Goal: Task Accomplishment & Management: Complete application form

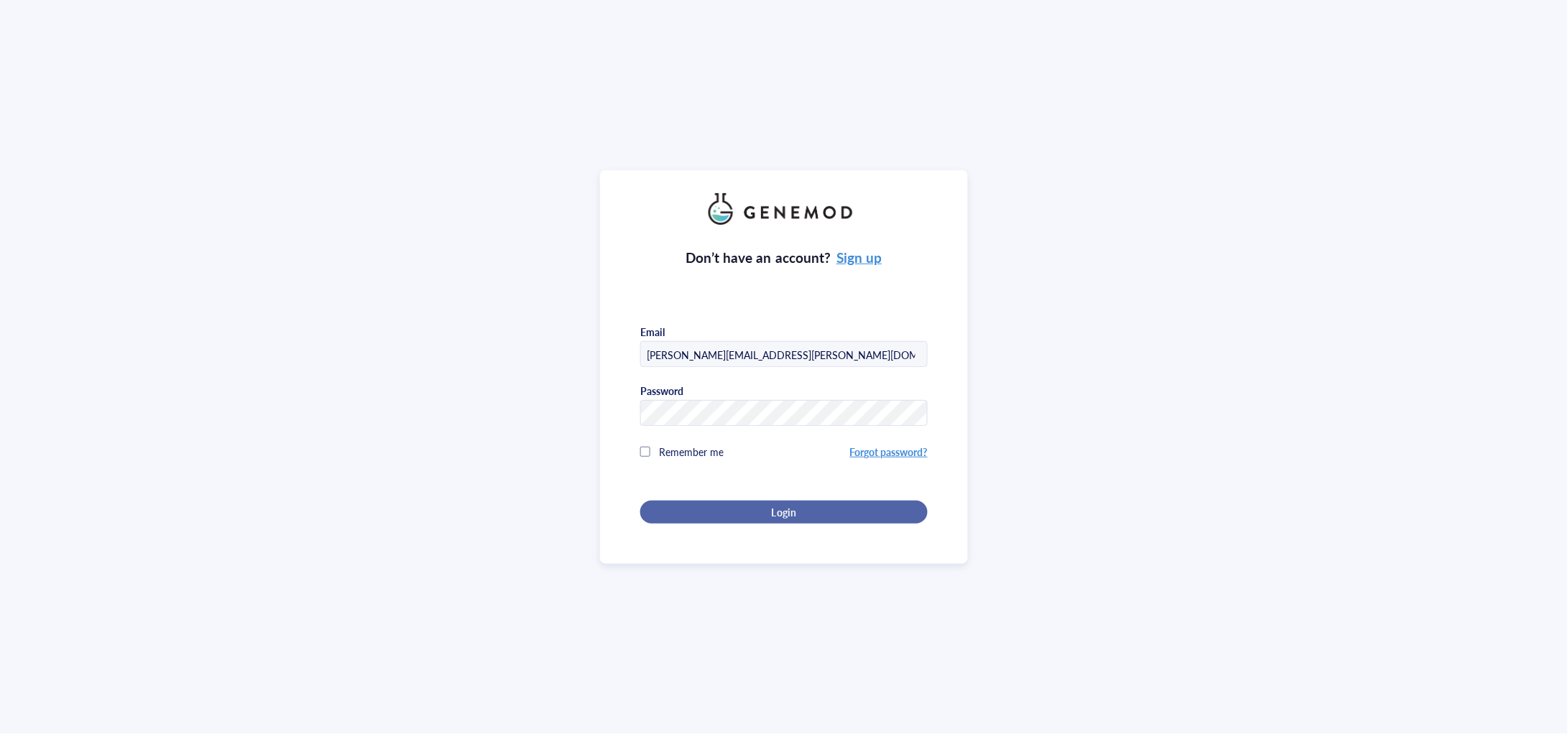
drag, startPoint x: 859, startPoint y: 487, endPoint x: 800, endPoint y: 511, distance: 63.7
click at [798, 512] on div "Login" at bounding box center [784, 512] width 241 height 13
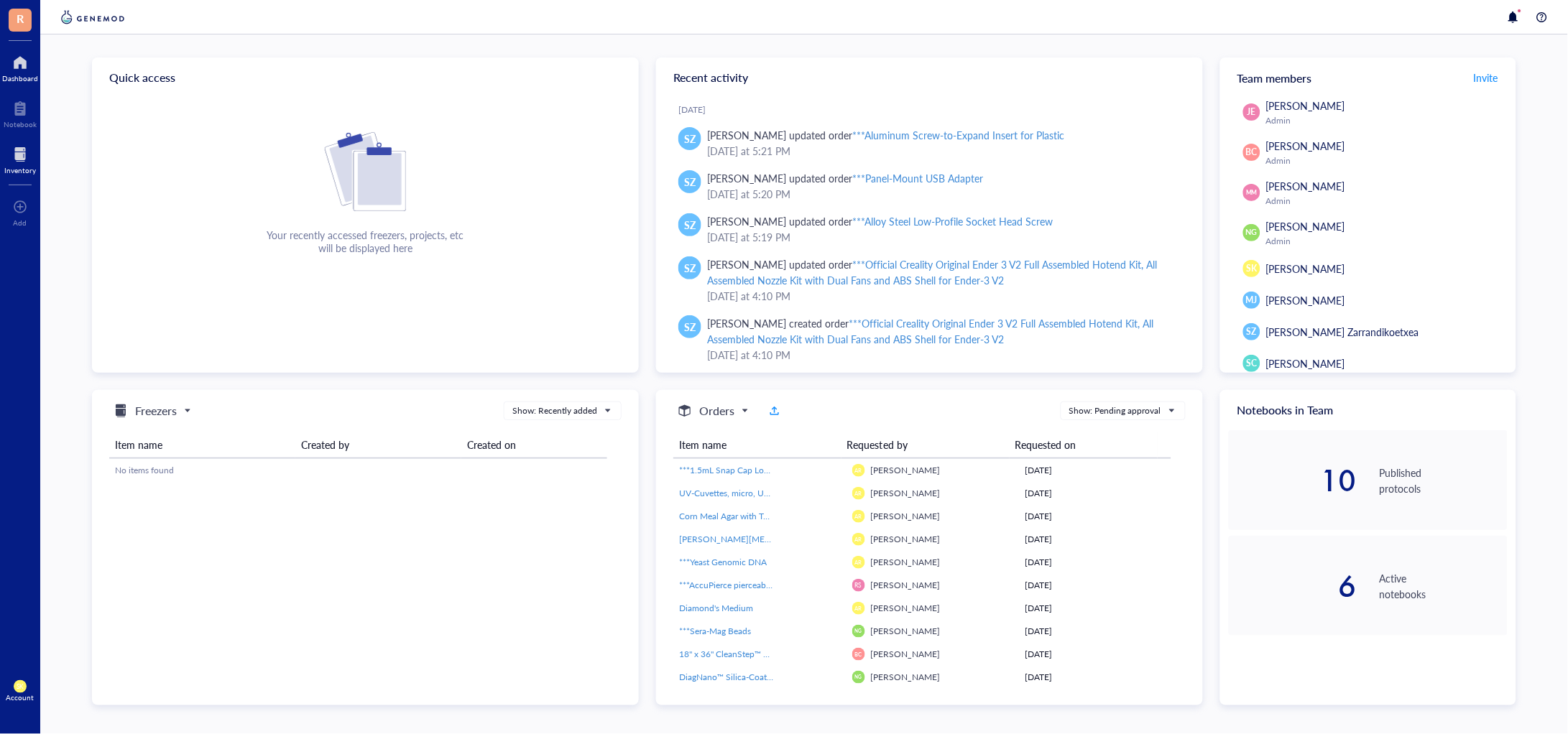
click at [13, 162] on div at bounding box center [20, 154] width 31 height 23
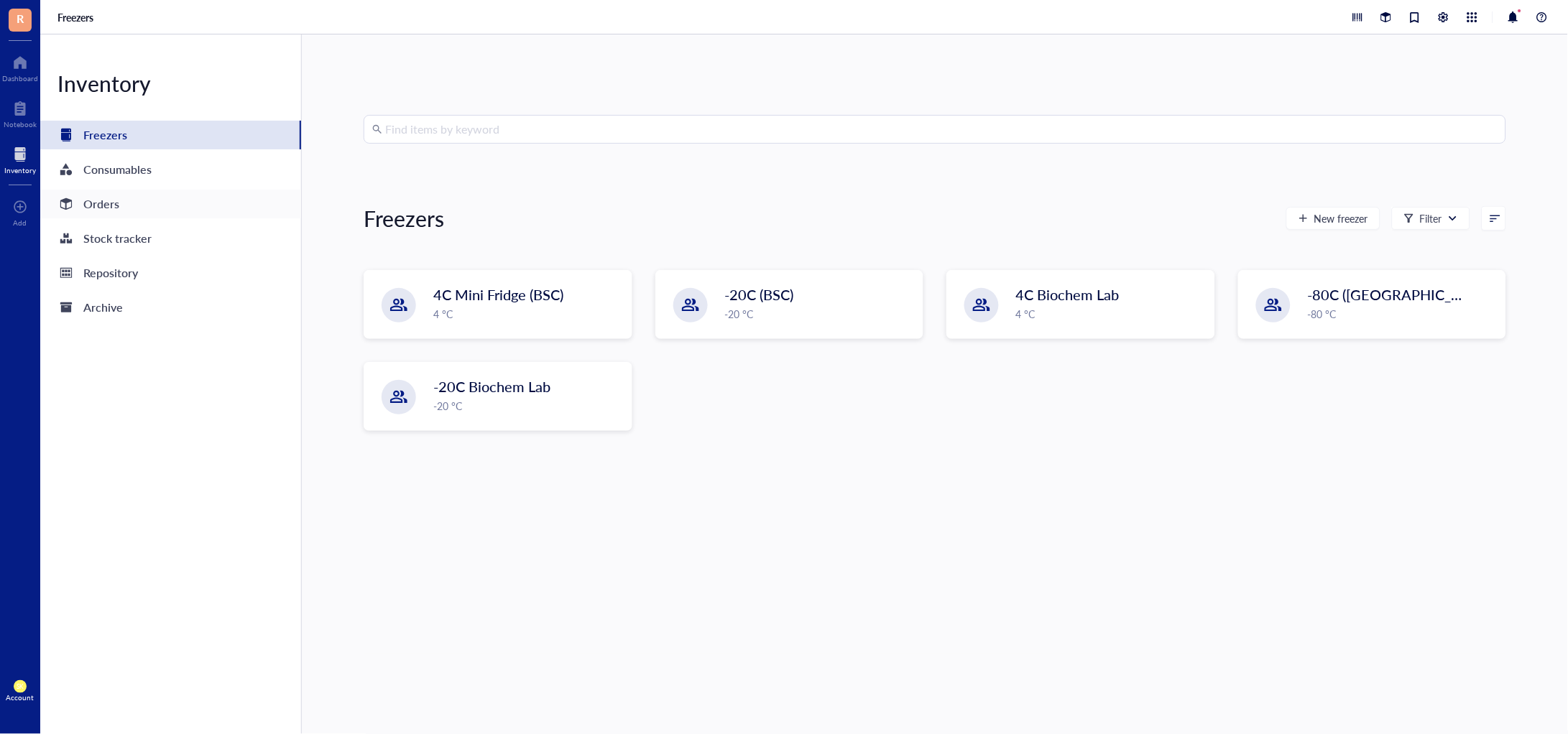
click at [114, 207] on div "Orders" at bounding box center [101, 204] width 36 height 20
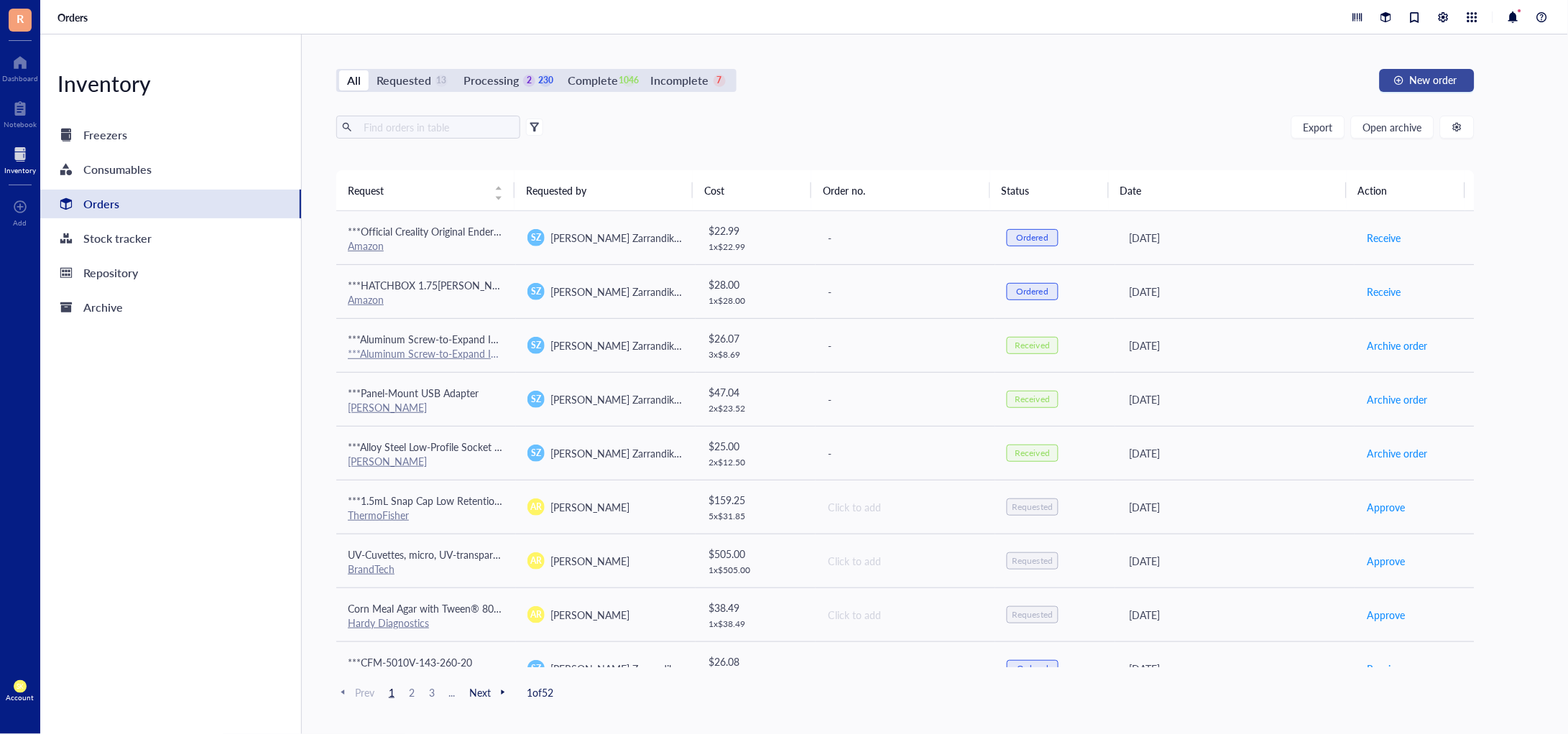
click at [1444, 79] on span "New order" at bounding box center [1433, 79] width 47 height 11
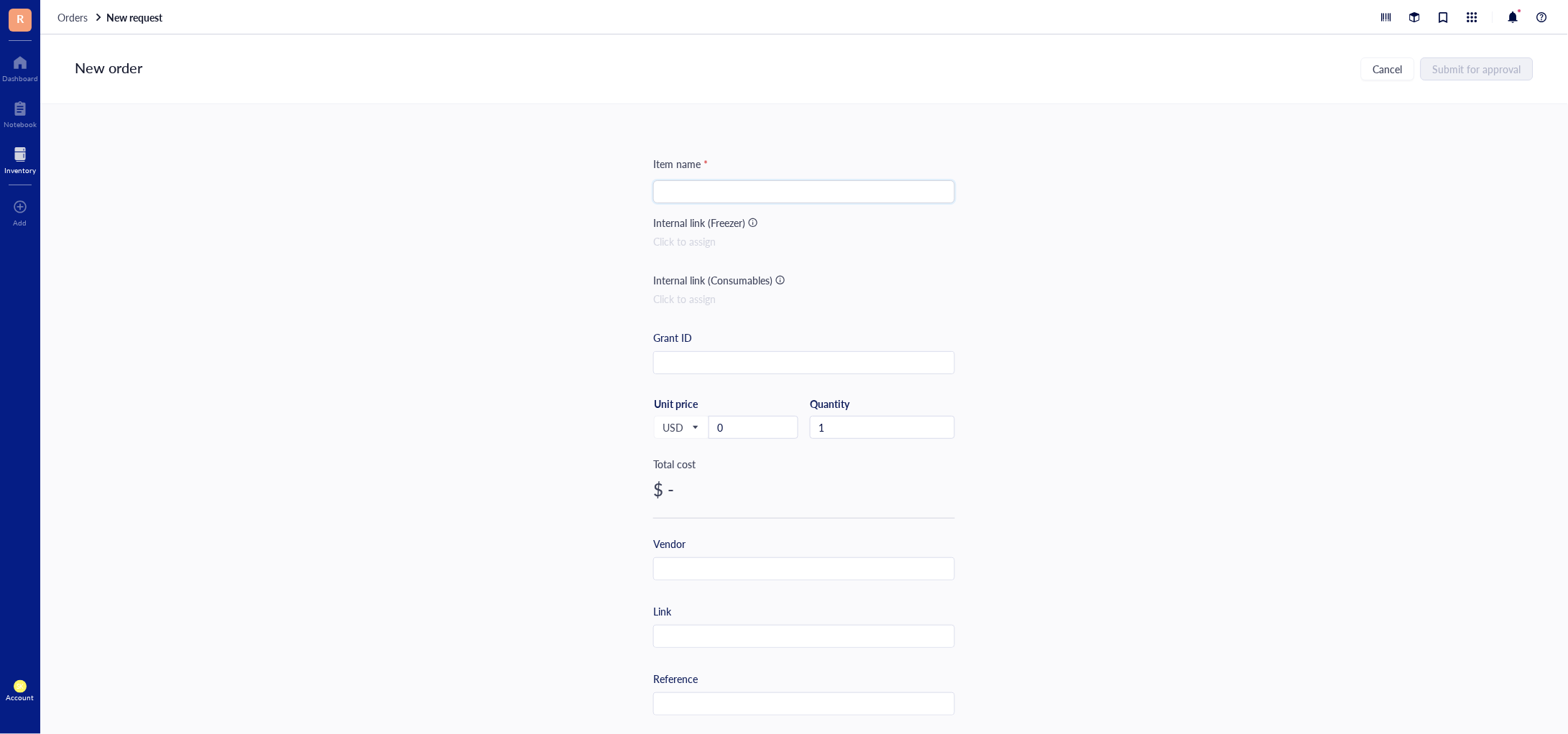
click at [777, 187] on input "search" at bounding box center [804, 192] width 284 height 22
paste input "Anker USB C Hub, 8-in-1 USB4 Docking Station with 1.6ft Cable, 10 Gbps Data Por…"
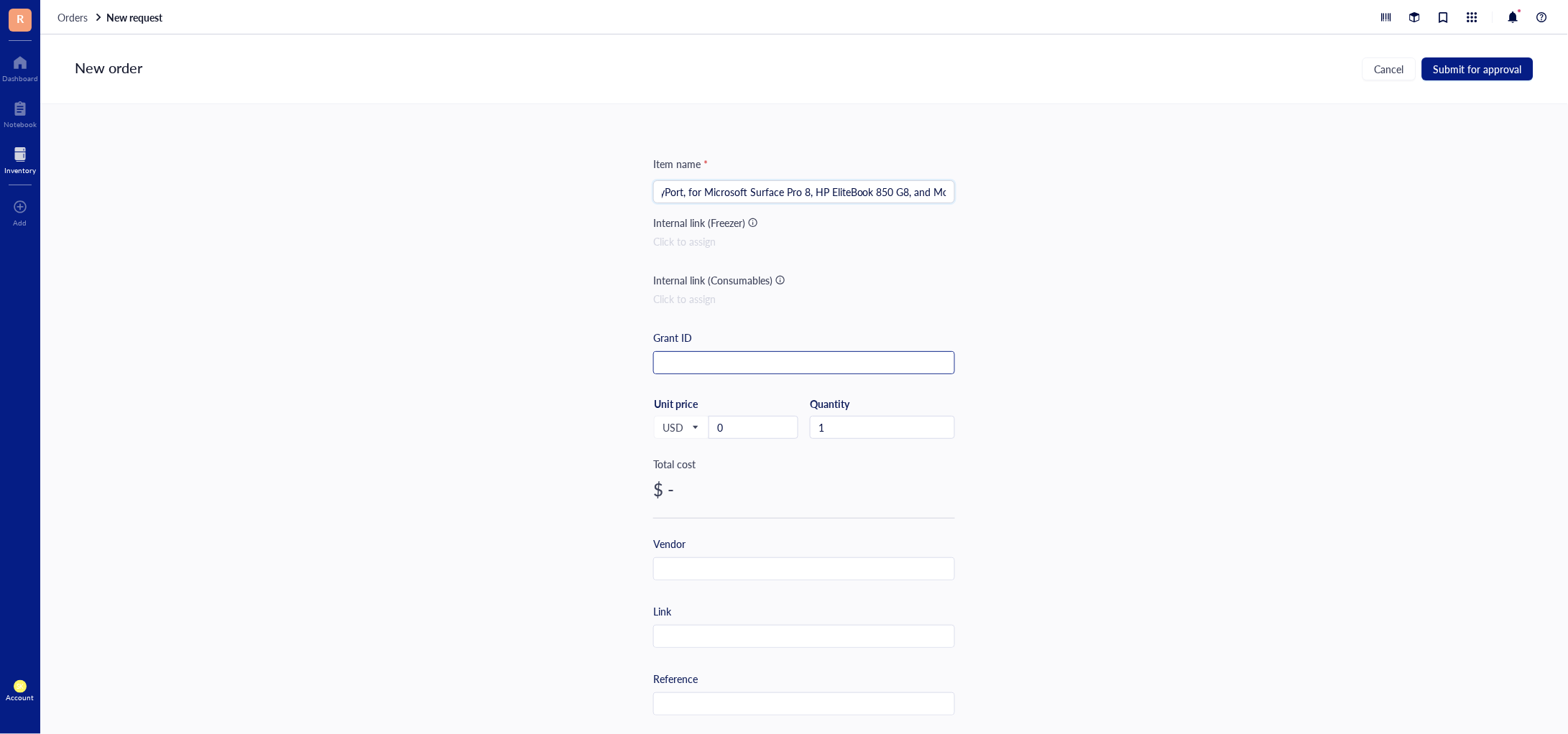
type input "*** Anker USB C Hub, 8-in-1 USB4 Docking Station with 1.6ft Cable, 10 Gbps Data…"
click at [716, 364] on input "text" at bounding box center [804, 364] width 301 height 23
drag, startPoint x: 757, startPoint y: 418, endPoint x: 713, endPoint y: 424, distance: 44.4
click at [713, 424] on input "0" at bounding box center [753, 427] width 88 height 22
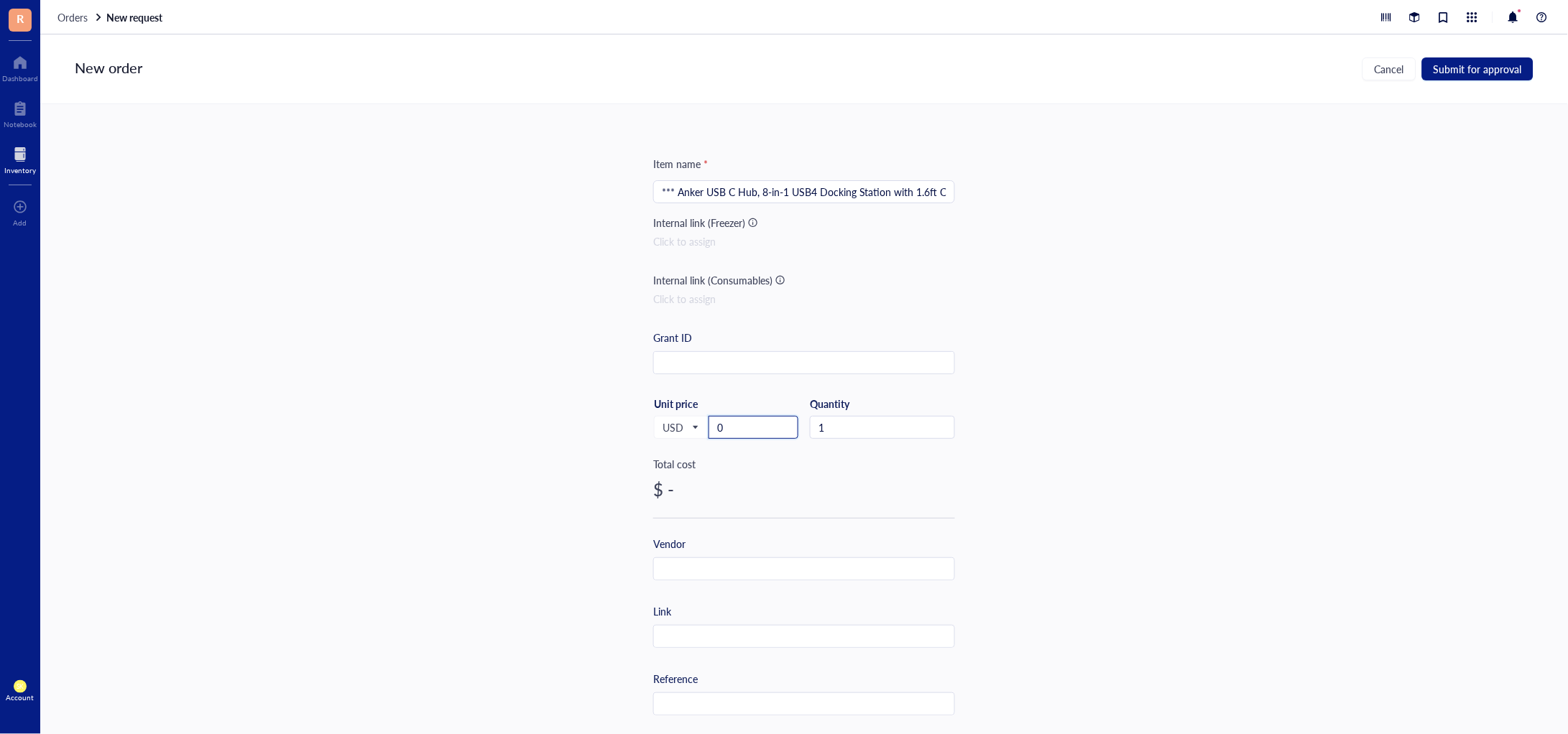
paste input "119.75"
type input "119.75"
click at [722, 565] on input "text" at bounding box center [804, 569] width 301 height 23
type input "Amazon"
click at [757, 630] on input "text" at bounding box center [804, 637] width 301 height 23
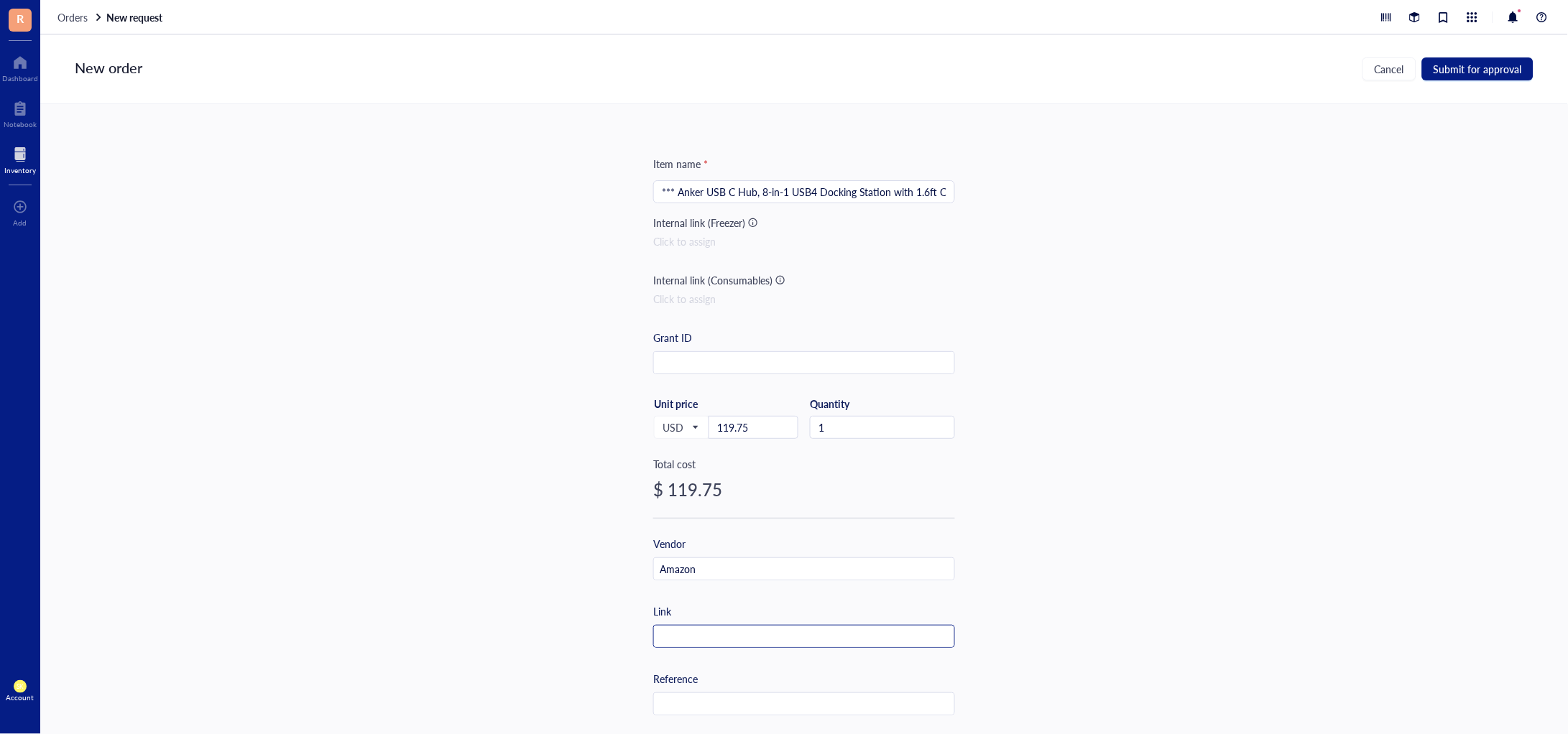
paste input "[URL][DOMAIN_NAME]"
type input "[URL][DOMAIN_NAME]"
click at [739, 362] on input "text" at bounding box center [804, 364] width 301 height 23
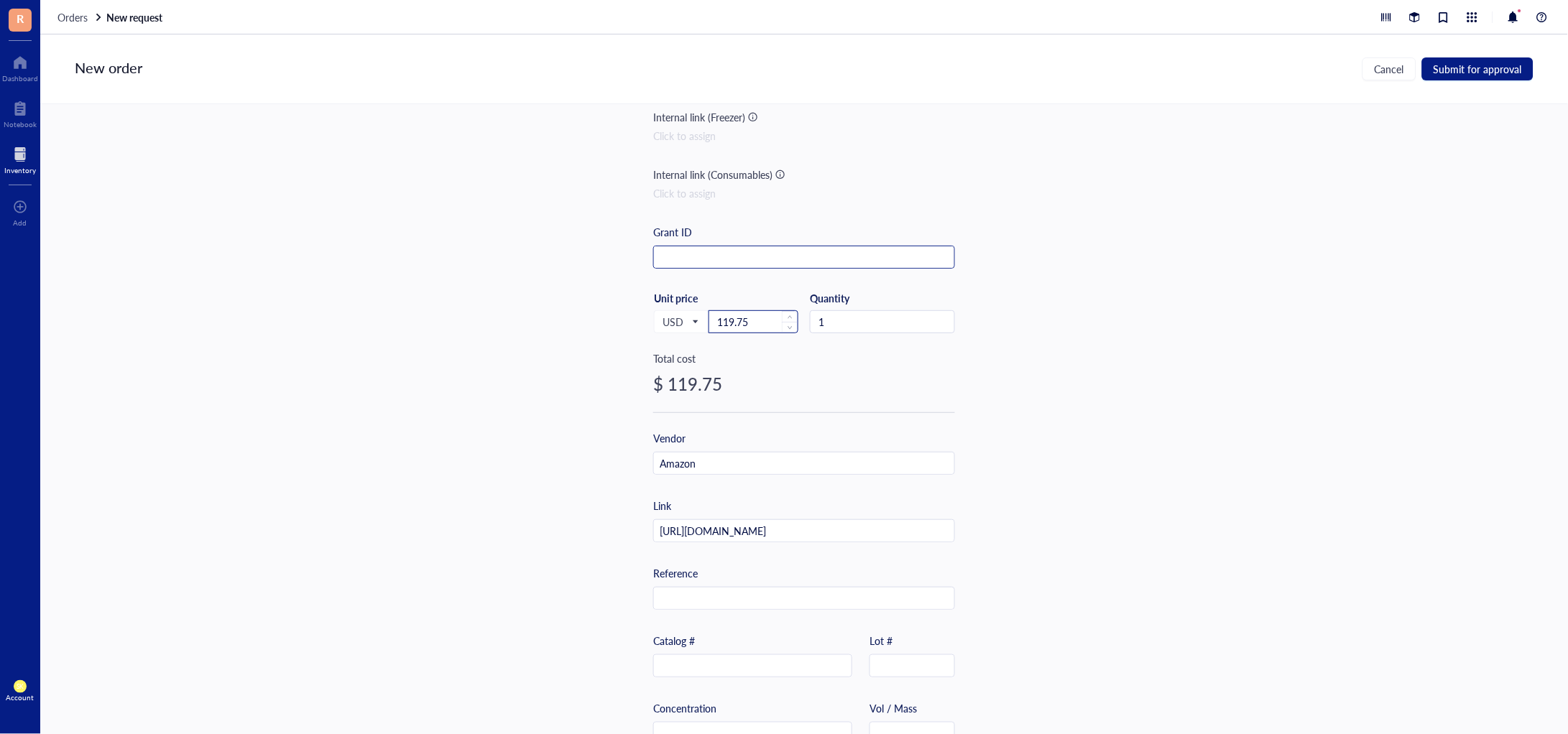
scroll to position [222, 0]
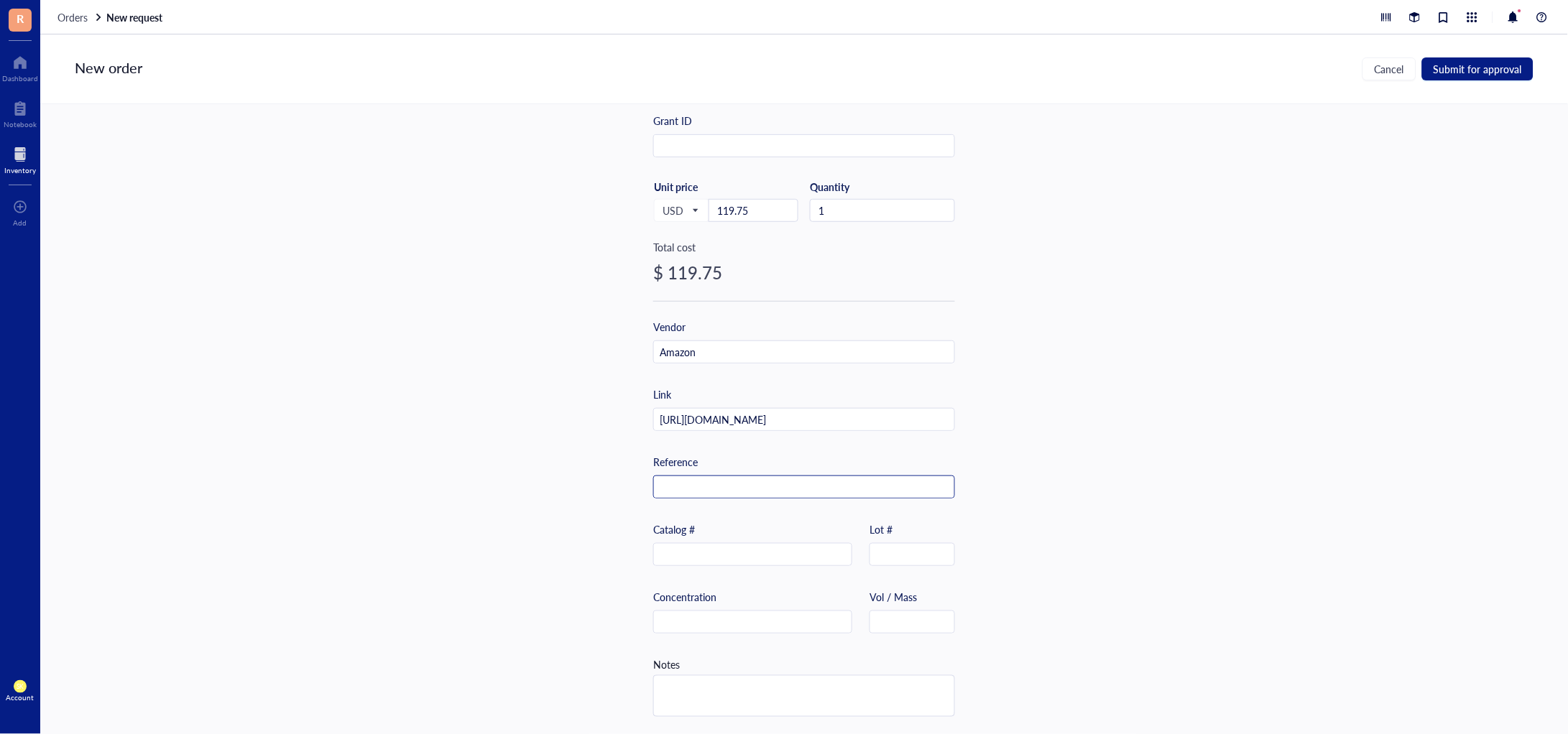
click at [733, 476] on input "text" at bounding box center [804, 487] width 301 height 23
click at [714, 676] on textarea at bounding box center [804, 697] width 301 height 40
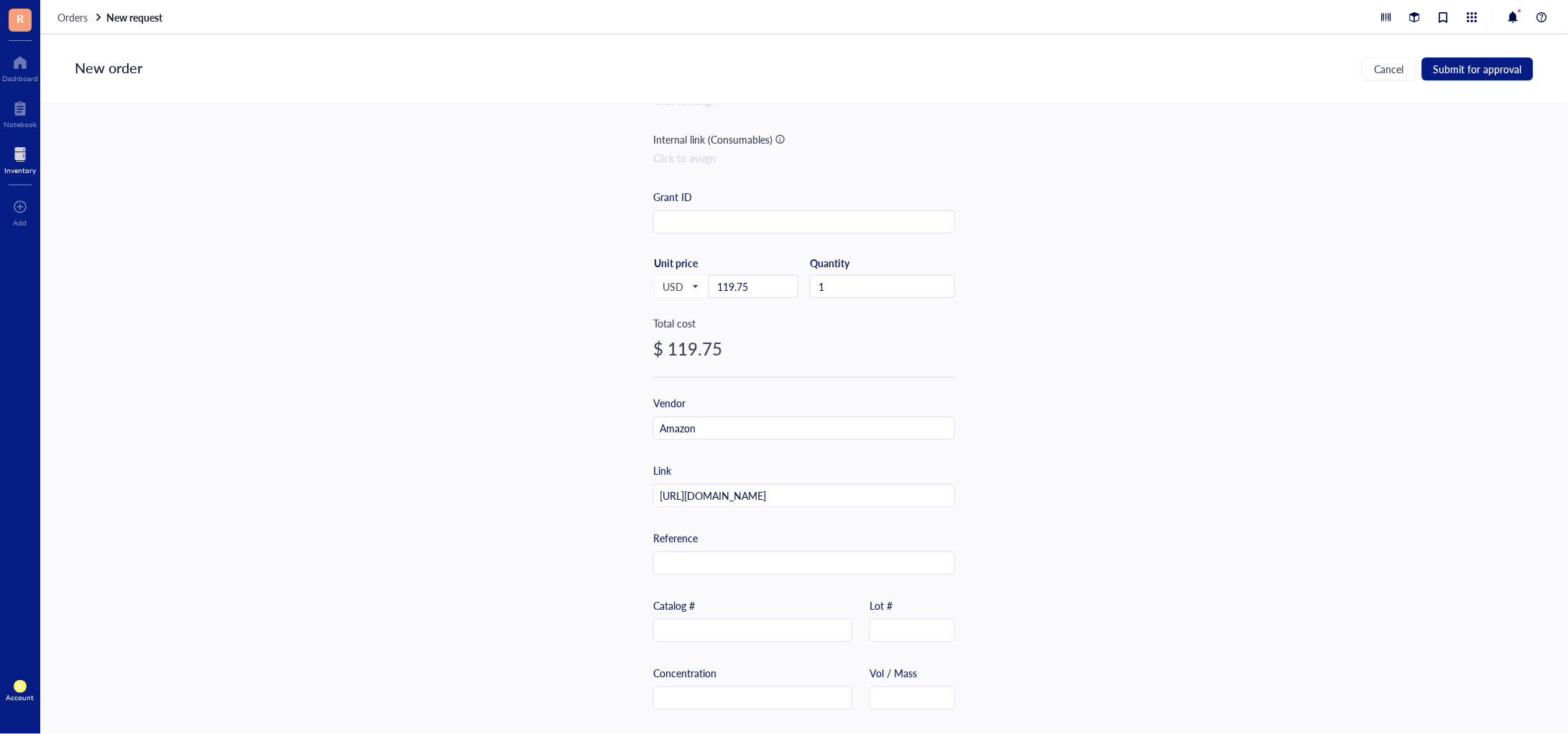
scroll to position [0, 0]
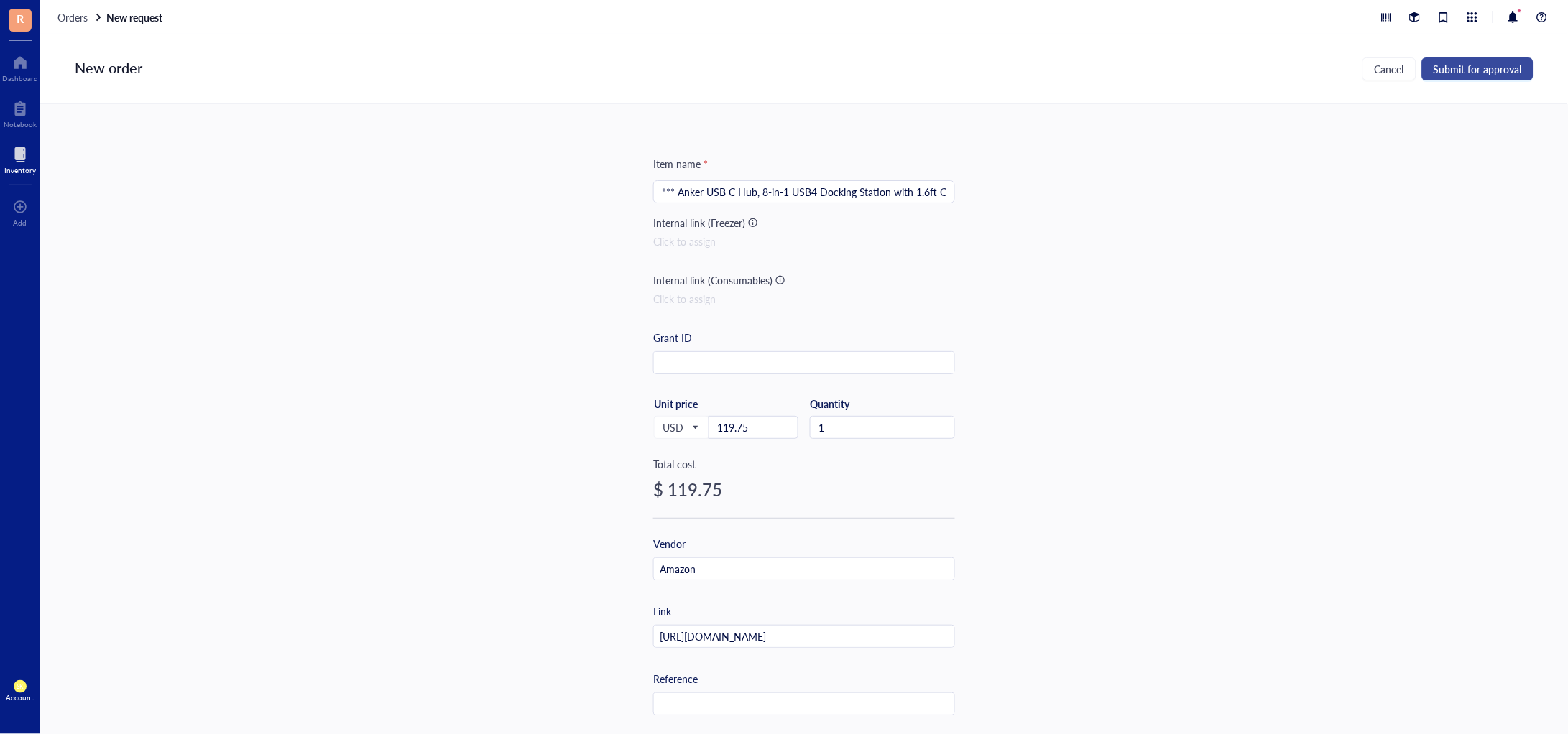
click at [1462, 65] on span "Submit for approval" at bounding box center [1476, 69] width 88 height 11
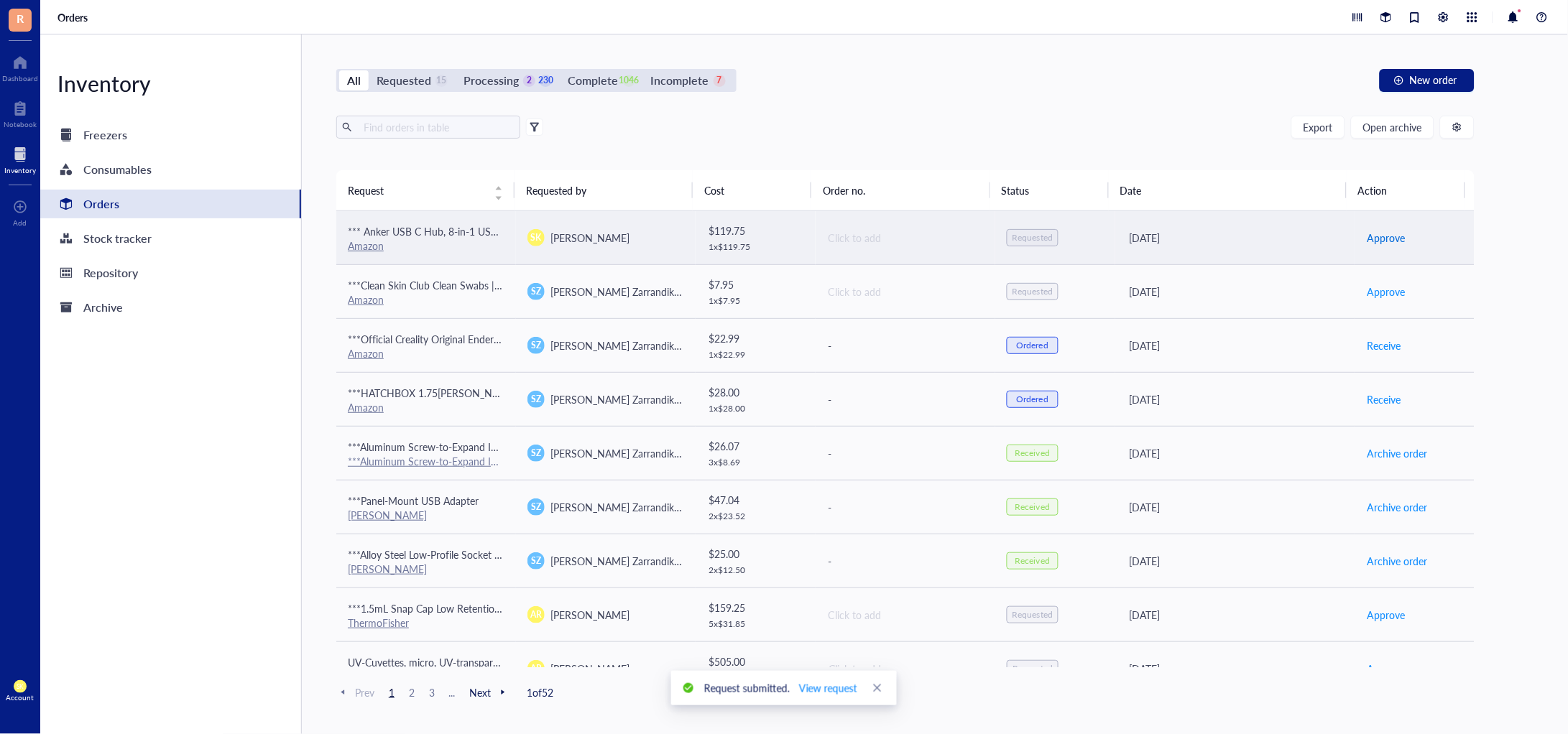
click at [1379, 235] on span "Approve" at bounding box center [1386, 238] width 38 height 16
click at [1392, 238] on span "Place order" at bounding box center [1391, 238] width 50 height 16
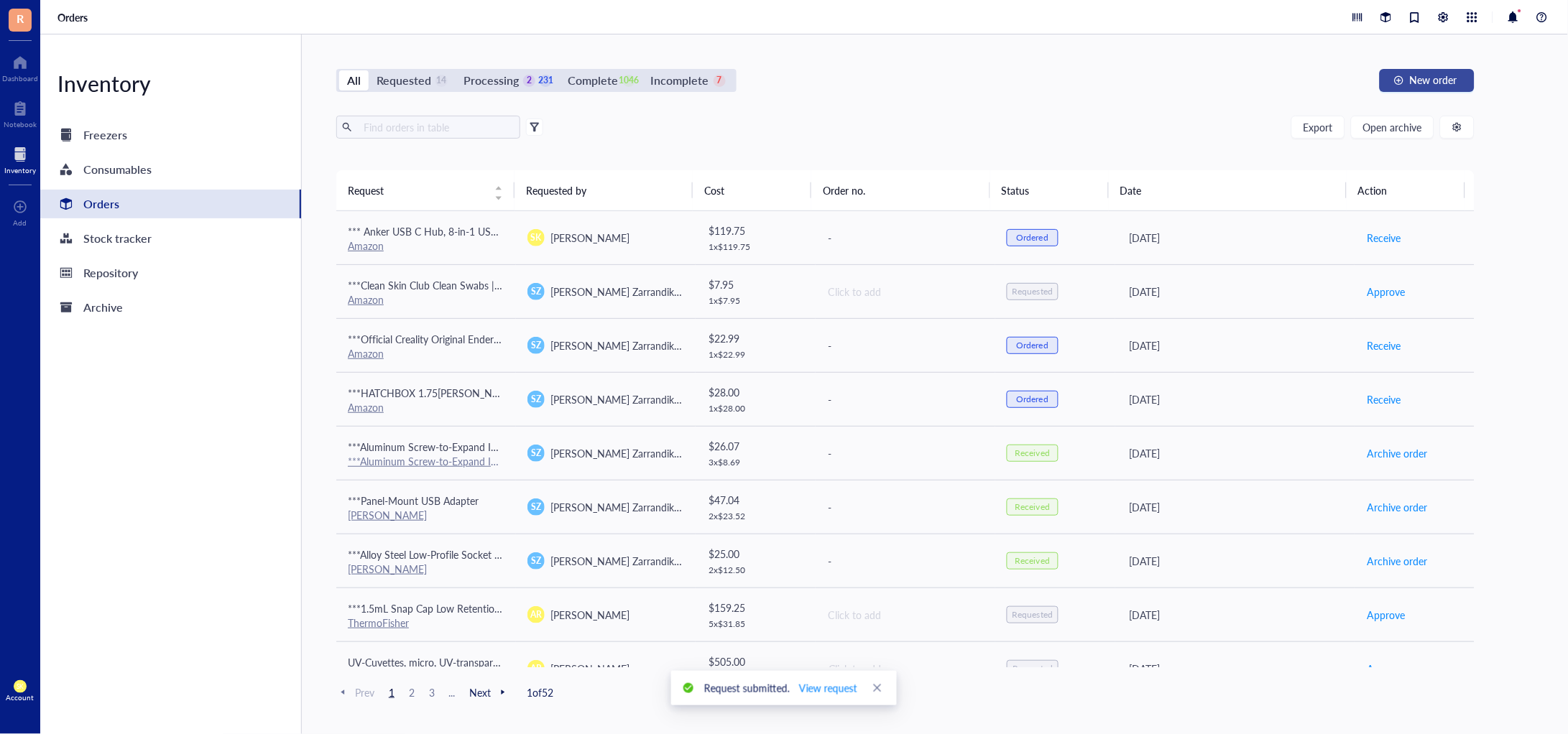
click at [1396, 81] on div "button" at bounding box center [1399, 81] width 10 height 10
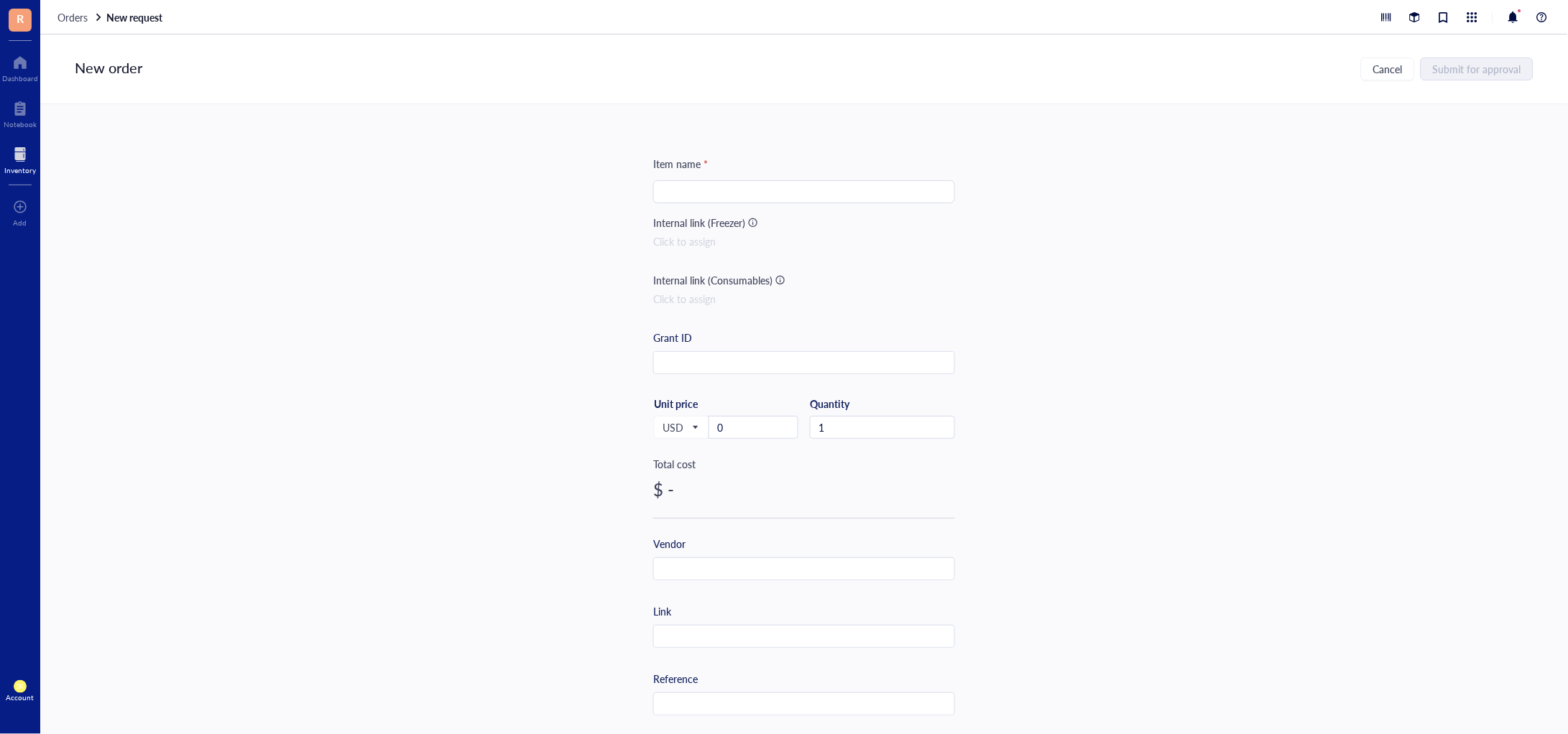
click at [750, 194] on input "search" at bounding box center [804, 192] width 284 height 22
paste input "Chanzon 2:1 Ratio 1/42" (0.6mm) Heat Shrink Tubing 8Ft Roll (2.5M Total Length)…"
type input "*** Chanzon 2:1 Ratio 1/42" (0.6mm) Heat Shrink Tubing 8Ft Roll (2.5M Total Len…"
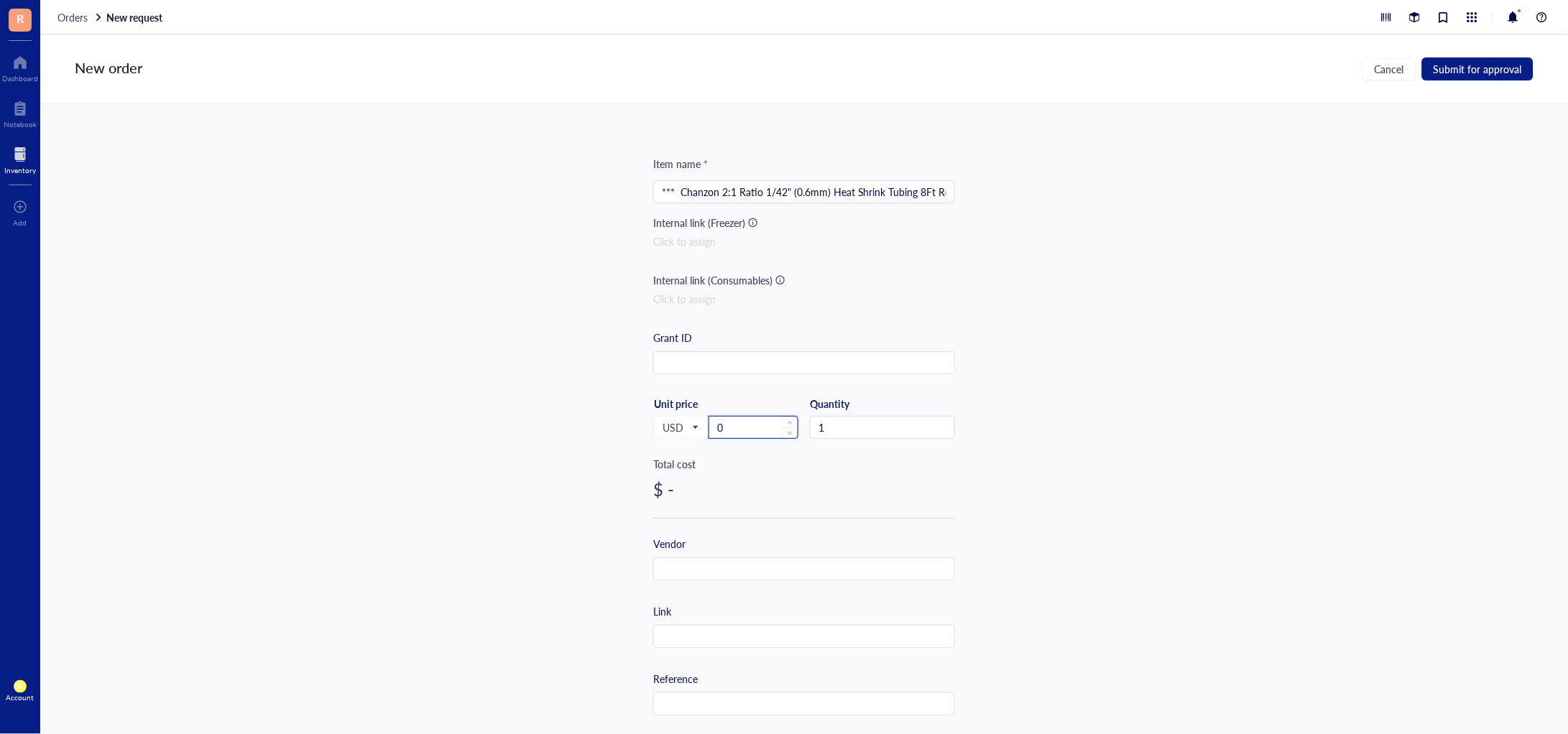
drag, startPoint x: 759, startPoint y: 432, endPoint x: 709, endPoint y: 432, distance: 50.0
click at [709, 432] on input "0" at bounding box center [753, 427] width 88 height 22
paste input "8.26"
type input "8.26"
click at [774, 567] on input "text" at bounding box center [804, 569] width 301 height 23
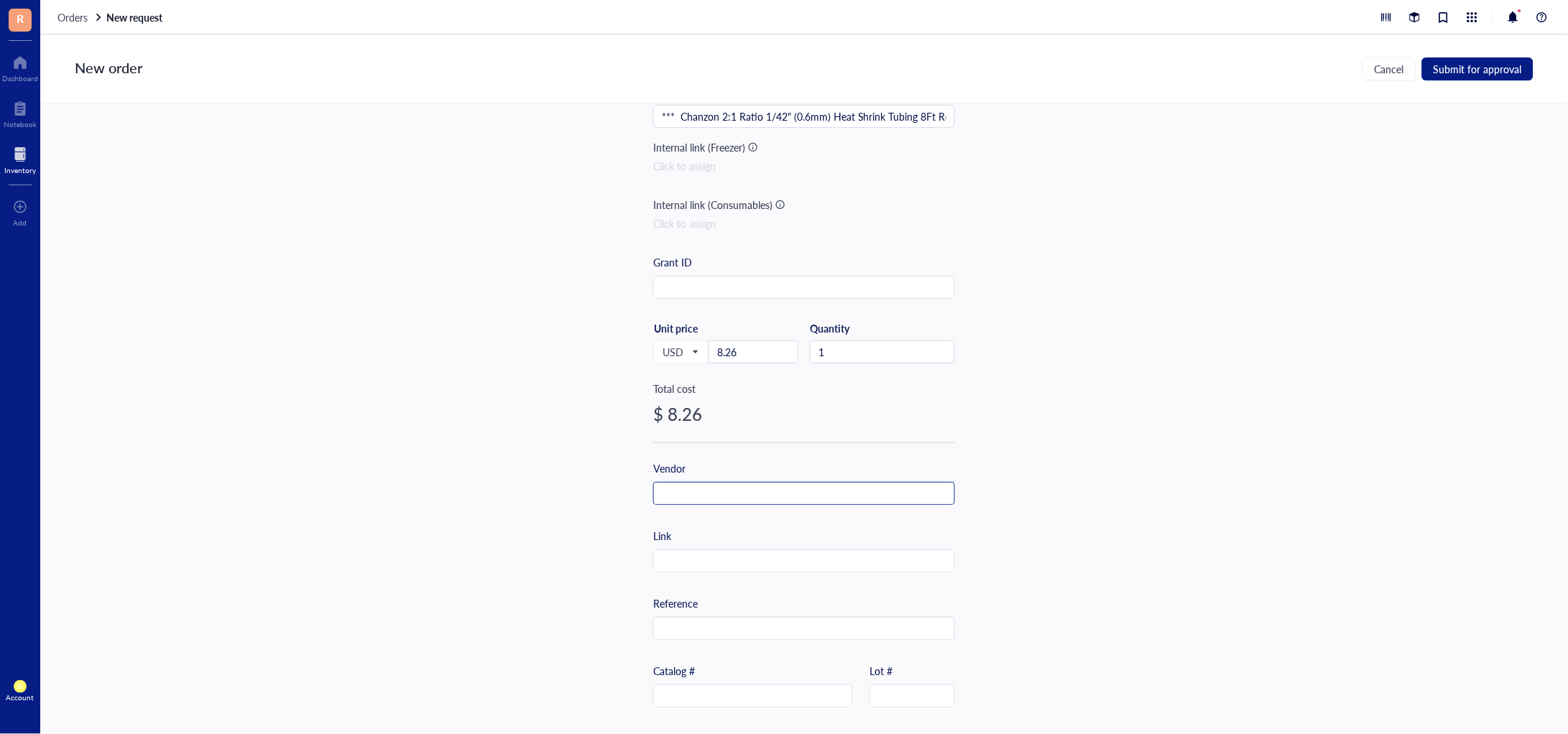
scroll to position [179, 0]
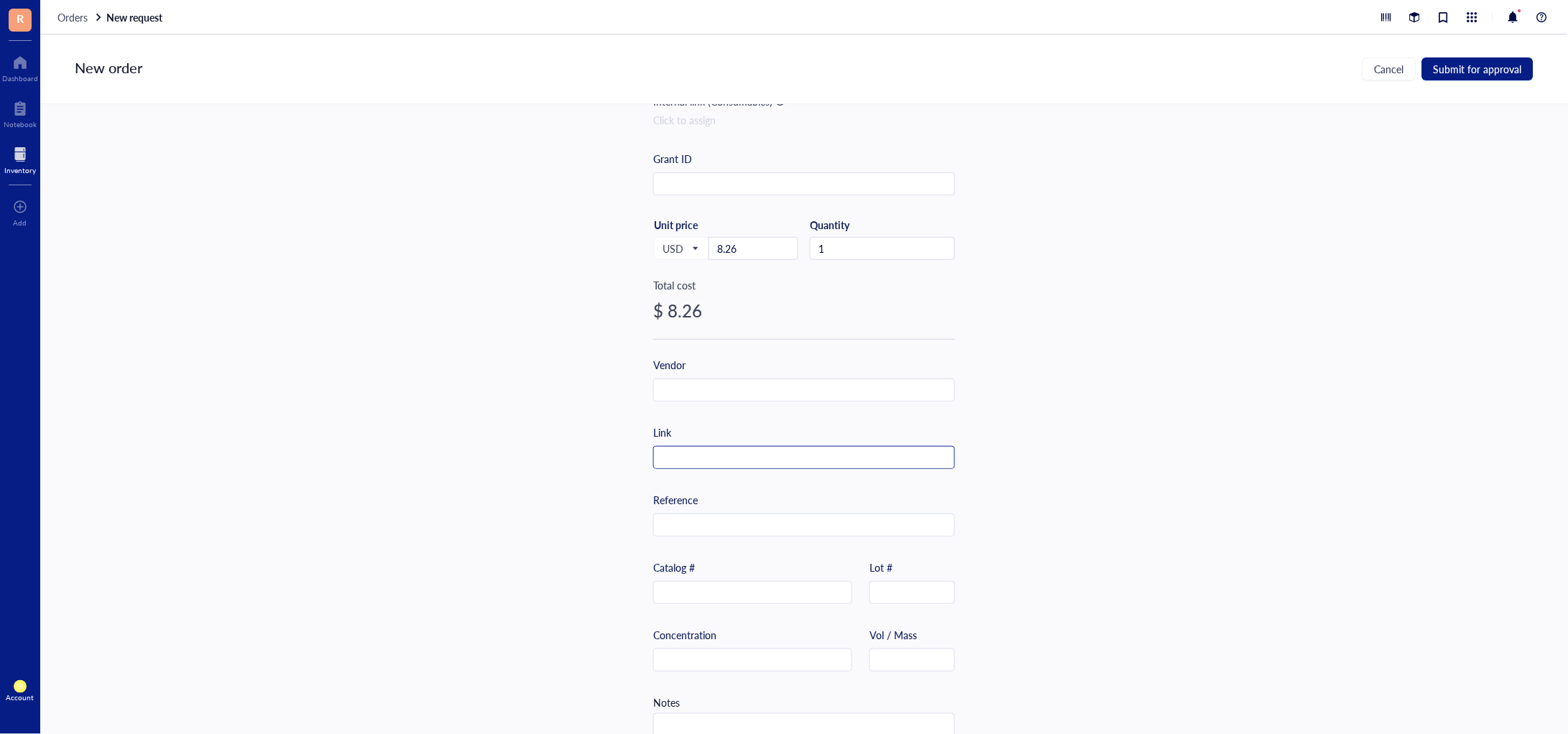
click at [767, 459] on input "text" at bounding box center [804, 459] width 301 height 23
paste input "[URL][DOMAIN_NAME]"
type input "[URL][DOMAIN_NAME]"
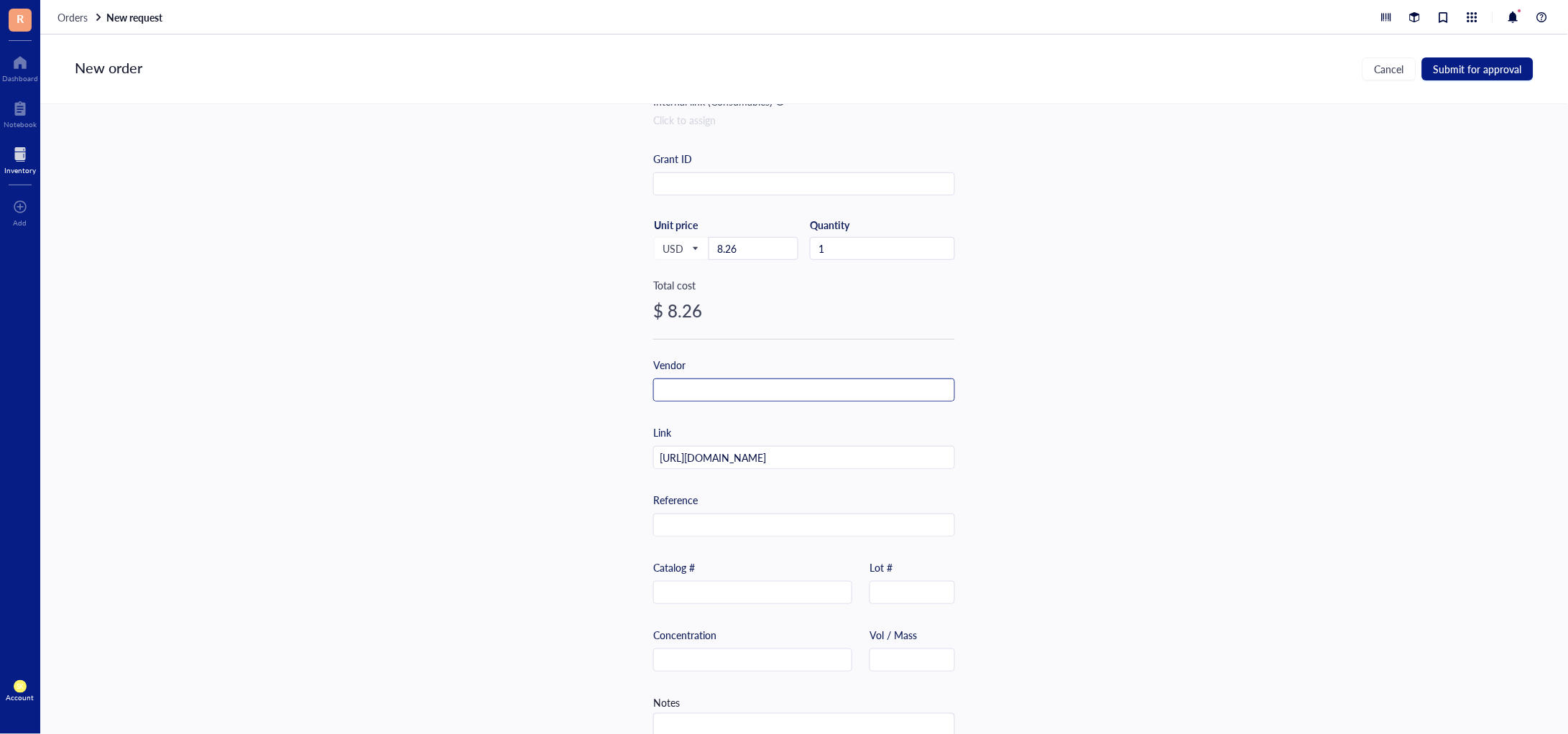
click at [785, 398] on input "text" at bounding box center [804, 391] width 301 height 23
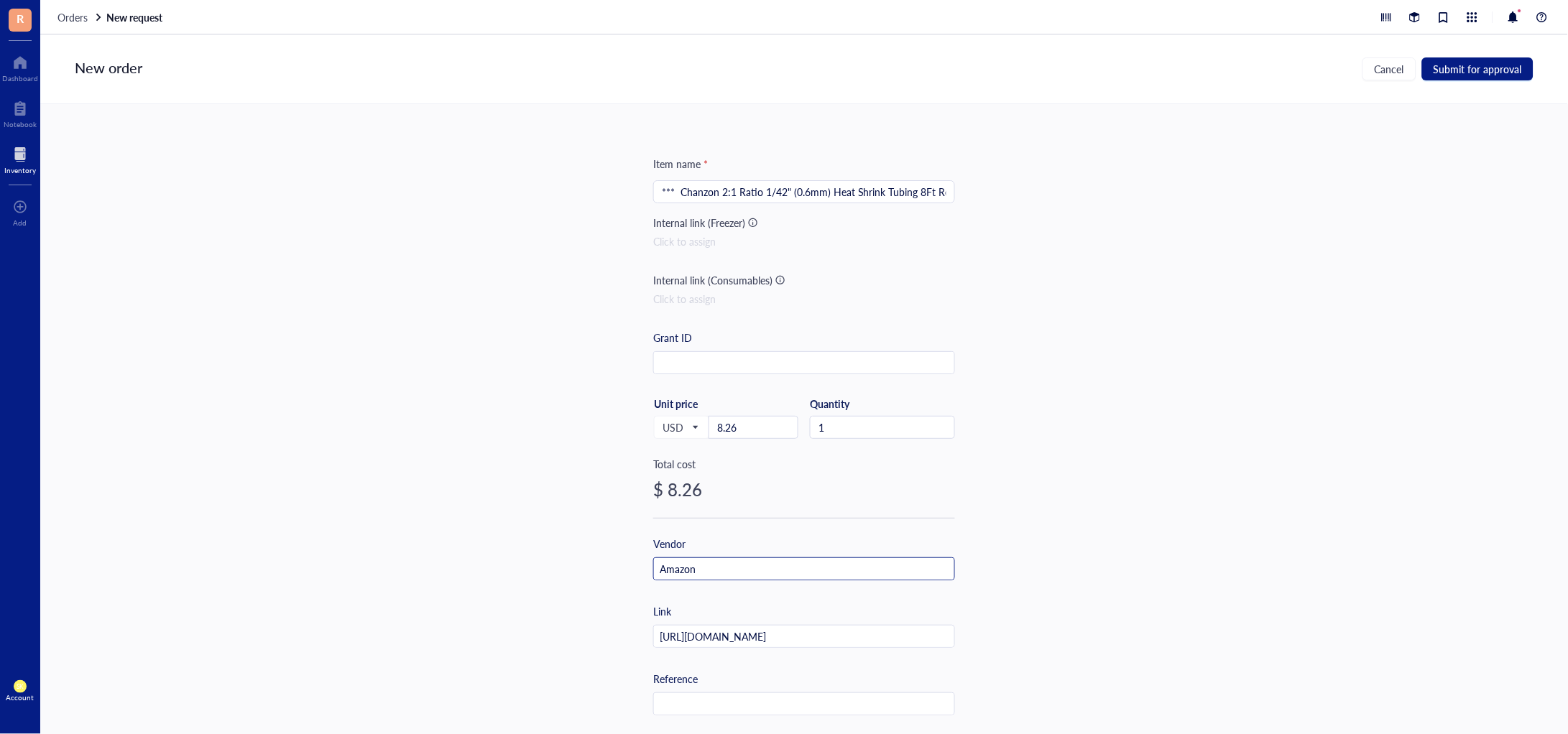
type input "Amazon"
drag, startPoint x: 1234, startPoint y: 272, endPoint x: 1101, endPoint y: 194, distance: 154.2
click at [1101, 194] on div "Item name * *** Chanzon 2:1 Ratio 1/42" (0.6mm) Heat Shrink Tubing 8Ft Roll (2.…" at bounding box center [804, 419] width 1527 height 630
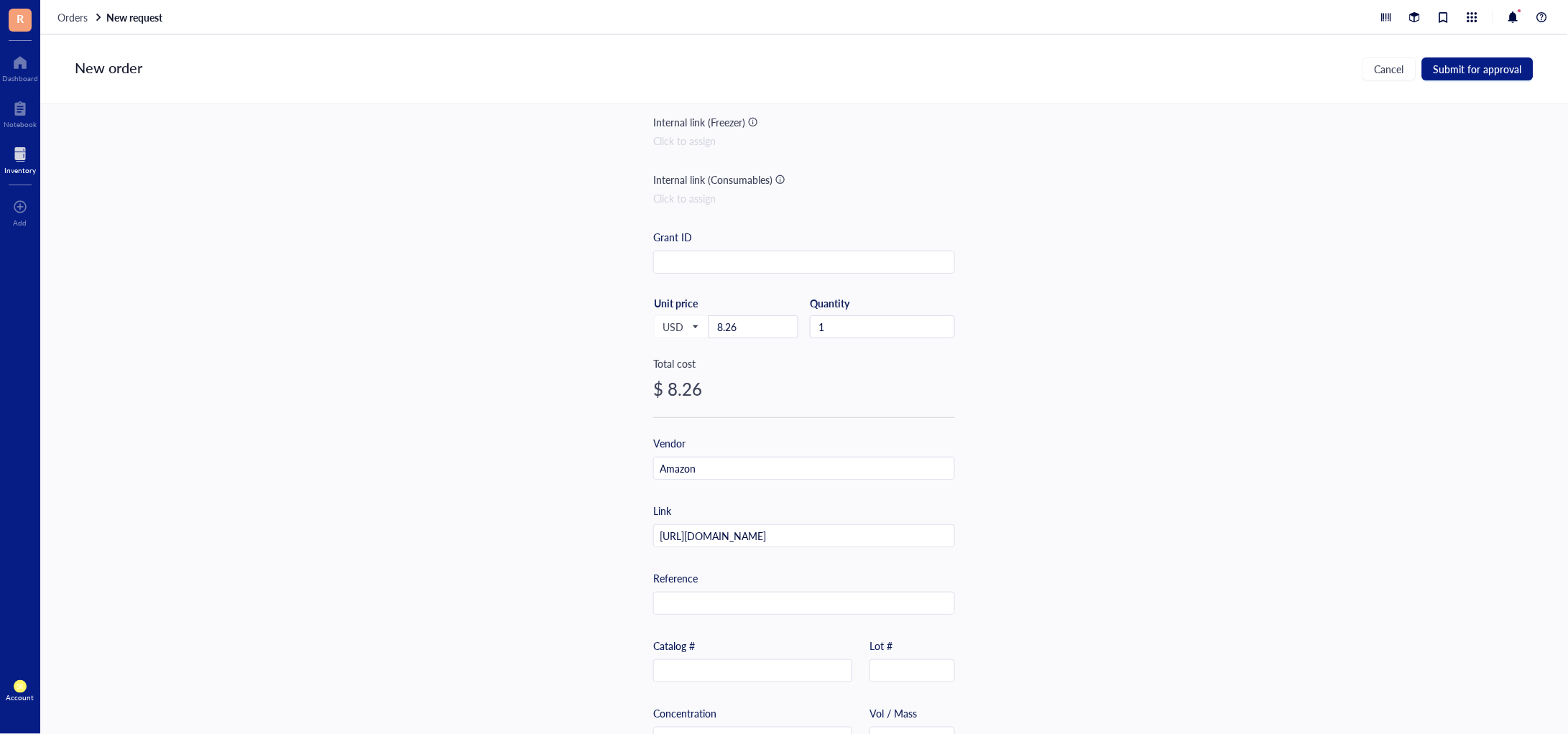
scroll to position [222, 0]
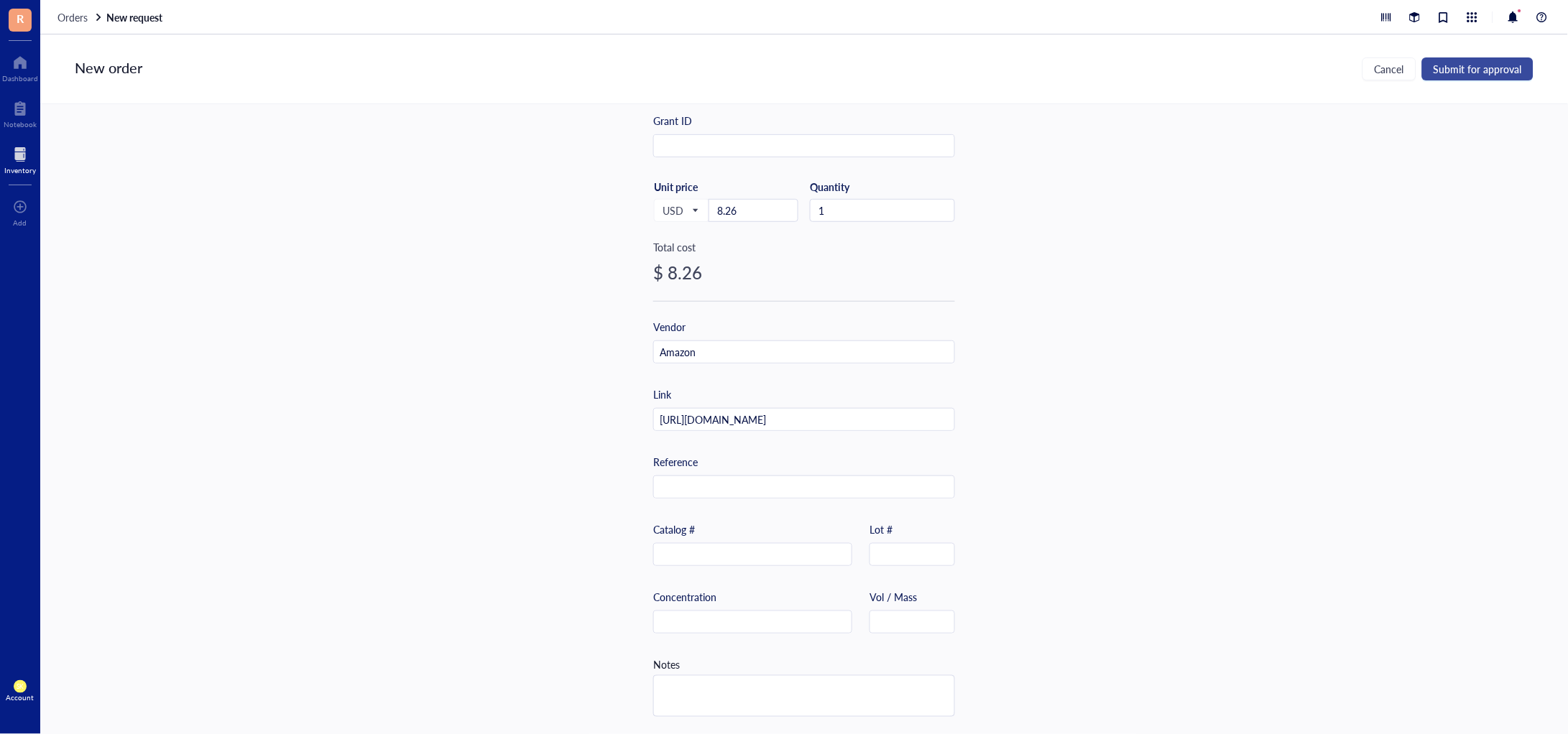
click at [1521, 65] on span "Submit for approval" at bounding box center [1476, 69] width 88 height 11
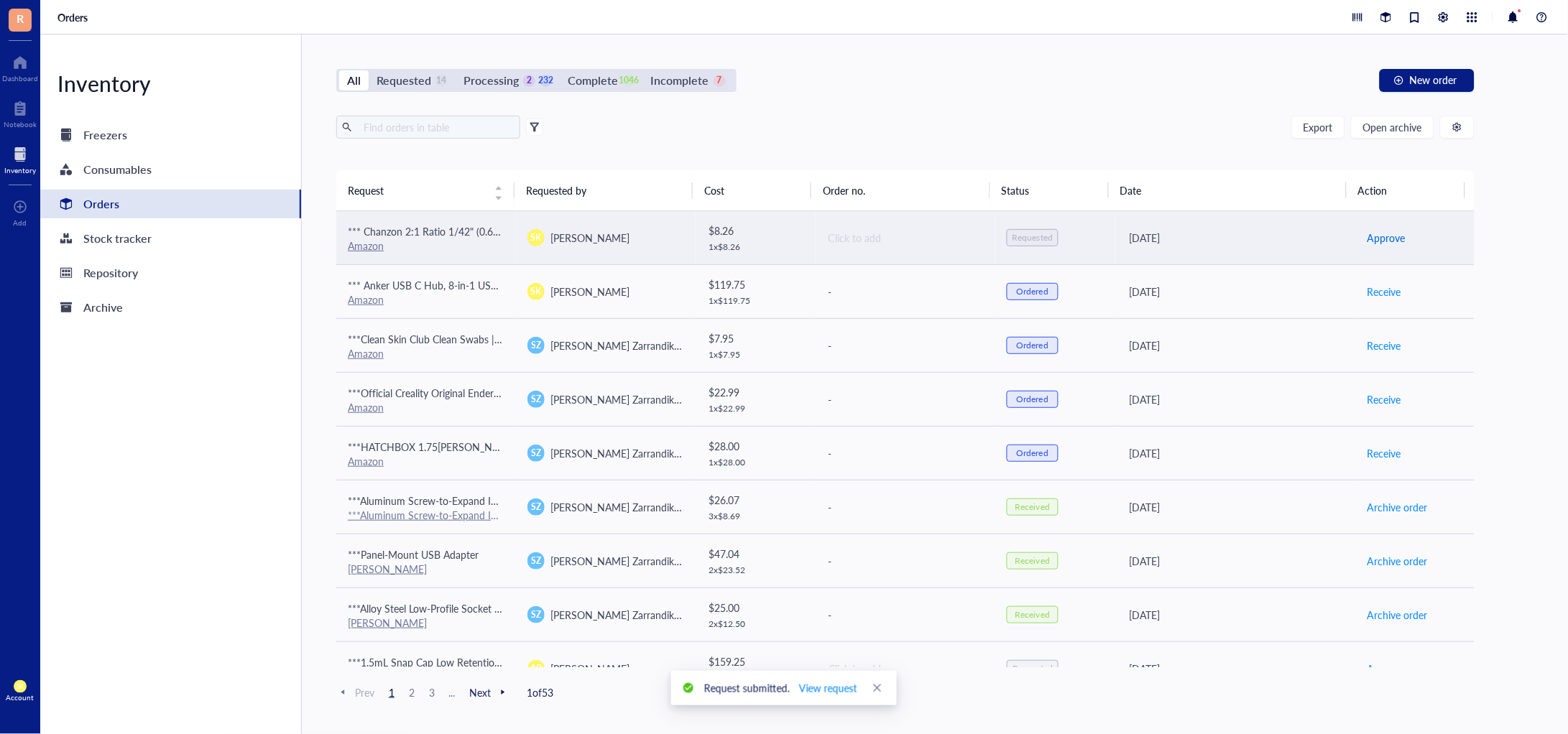
click at [1381, 233] on span "Approve" at bounding box center [1386, 238] width 38 height 16
click at [1382, 231] on span "Place order" at bounding box center [1391, 238] width 50 height 16
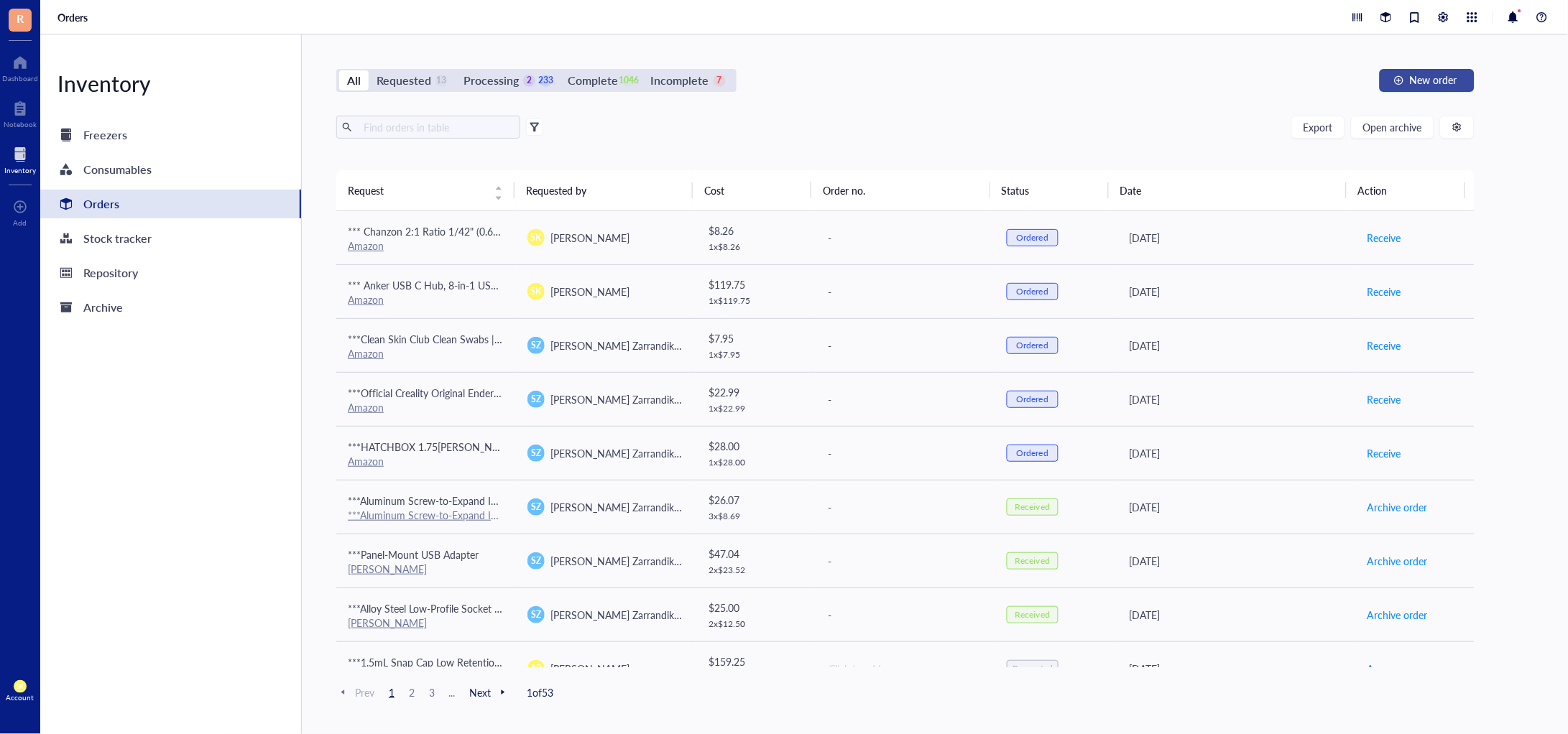
click at [1406, 85] on button "New order" at bounding box center [1427, 80] width 95 height 23
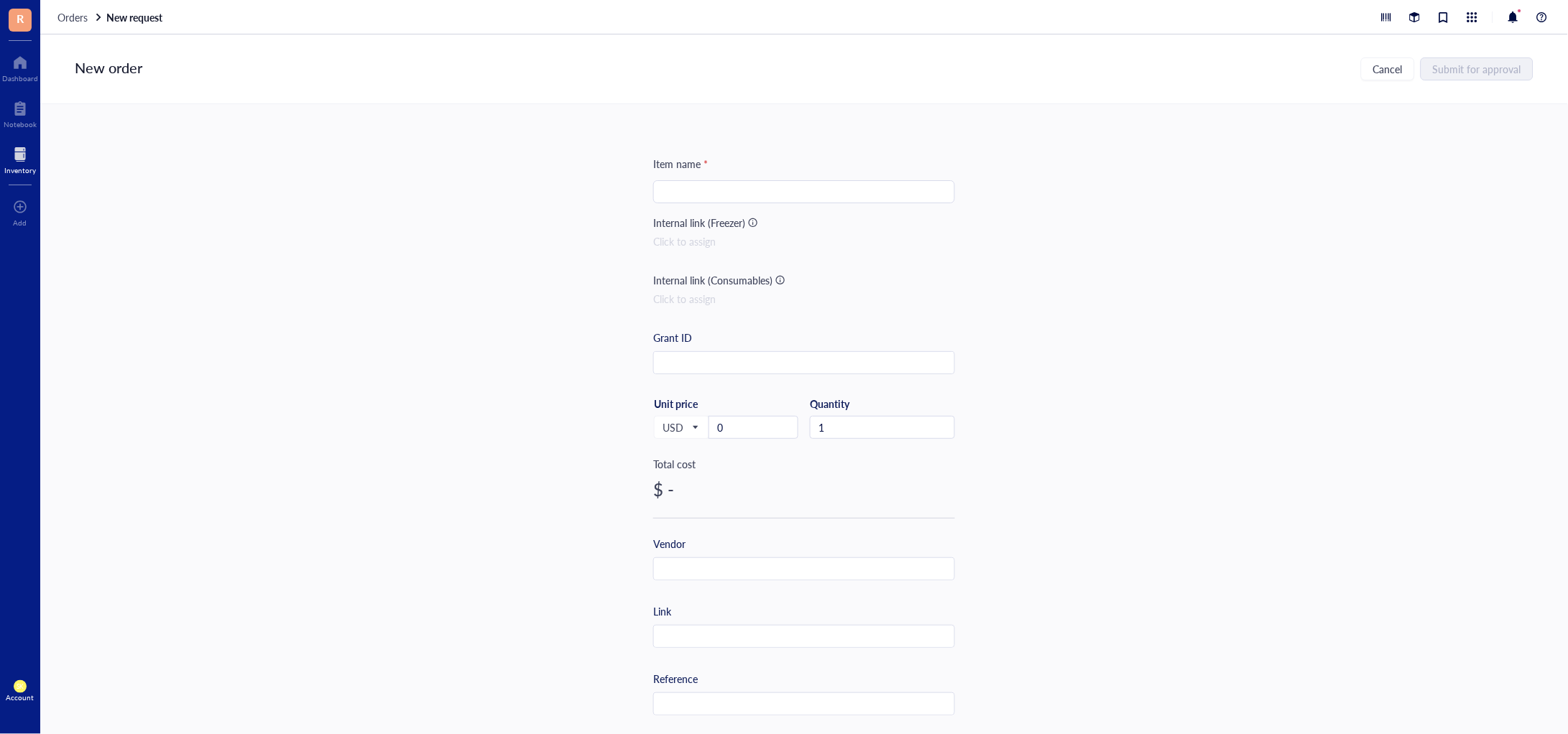
drag, startPoint x: 830, startPoint y: 202, endPoint x: 828, endPoint y: 190, distance: 12.2
click at [828, 191] on div at bounding box center [804, 192] width 302 height 23
click at [828, 190] on input "search" at bounding box center [804, 192] width 284 height 22
paste input "Ultrasac Contractor Trash Bags - (50 Pack/w Ties) - Heavy Duty 3 MIL Thick, 39"…"
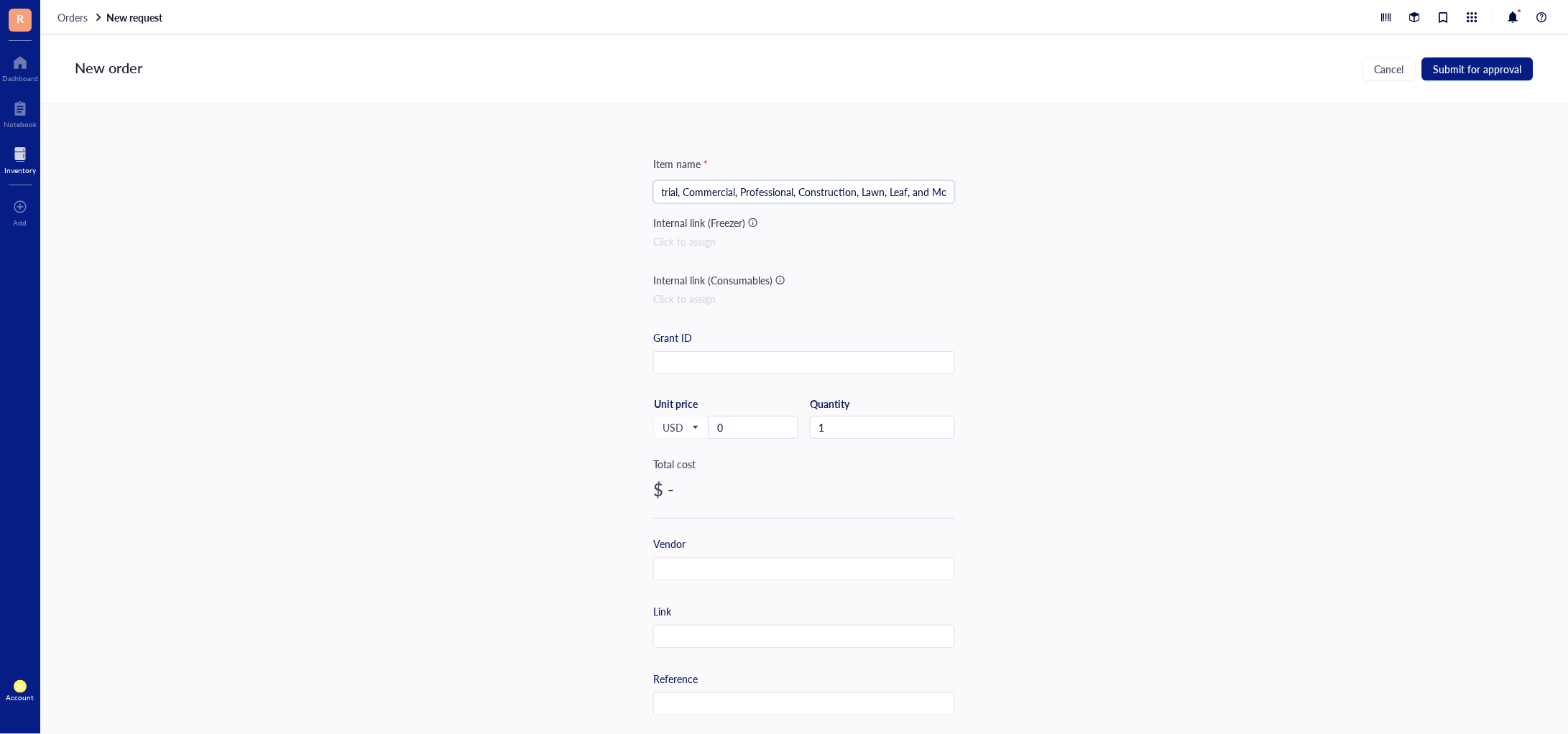
type input "*** Ultrasac Contractor Trash Bags - (50 Pack/w Ties) - Heavy Duty 3 MIL Thick,…"
drag, startPoint x: 745, startPoint y: 434, endPoint x: 690, endPoint y: 419, distance: 57.0
click at [690, 419] on div "USD Unit price 0" at bounding box center [725, 427] width 146 height 59
paste input "31.33"
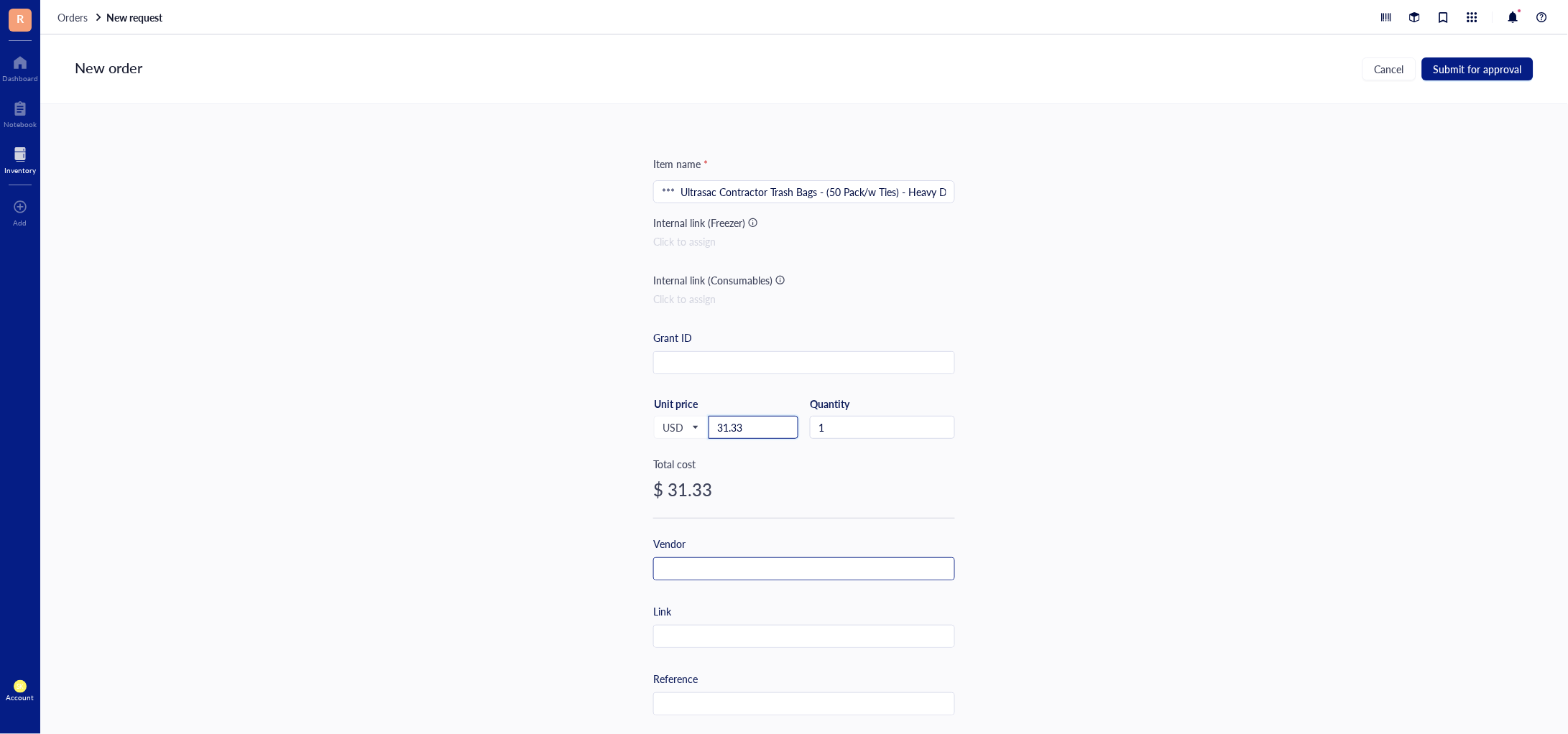
type input "31.33"
click at [775, 567] on input "text" at bounding box center [804, 569] width 301 height 23
type input "Amazon"
click at [696, 644] on input "text" at bounding box center [804, 637] width 301 height 23
paste input "[URL][DOMAIN_NAME]"
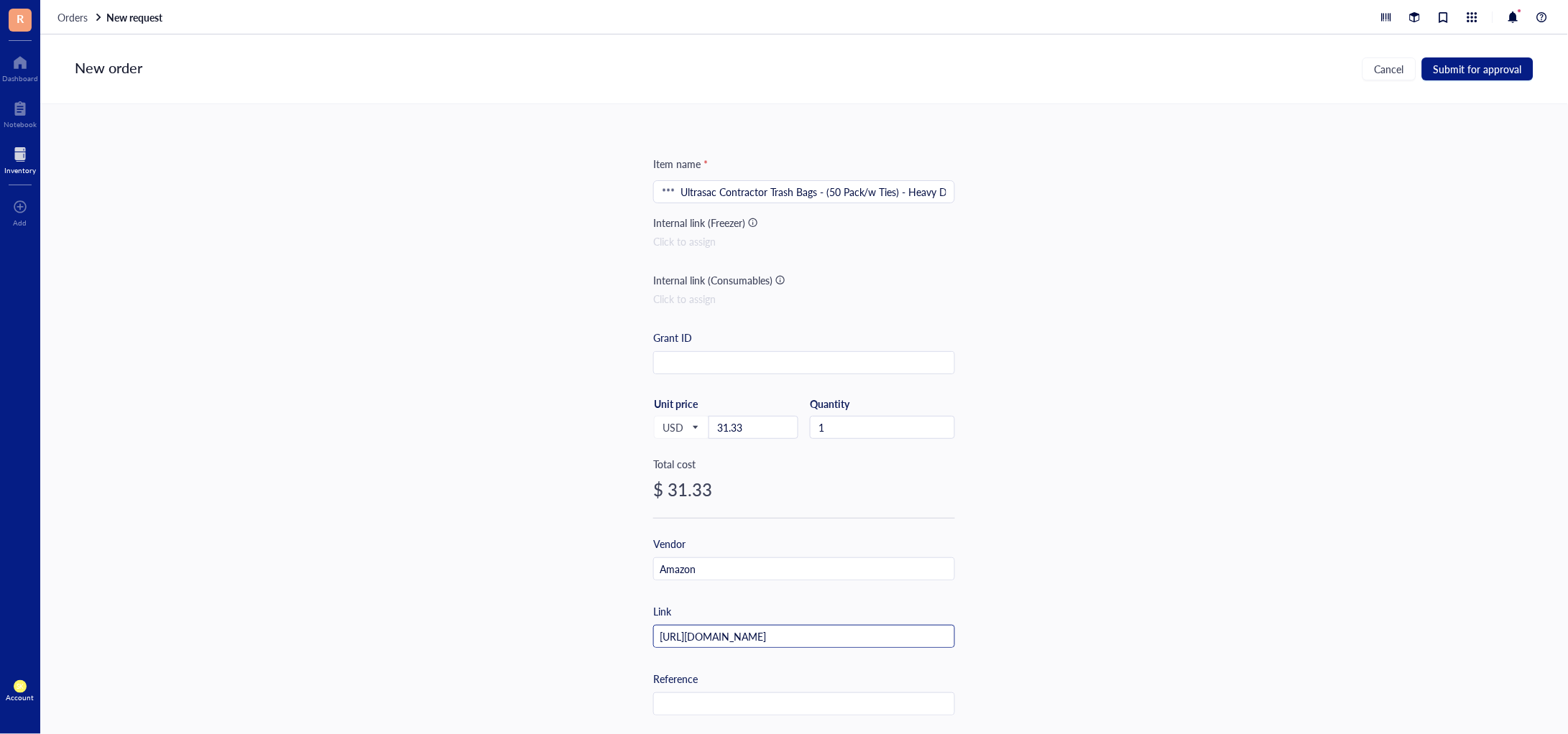
scroll to position [0, 75]
type input "[URL][DOMAIN_NAME]"
click at [1292, 324] on div "Item name * *** Ultrasac Contractor Trash Bags - (50 Pack/w Ties) - Heavy Duty …" at bounding box center [804, 419] width 1527 height 630
click at [1511, 64] on span "Submit for approval" at bounding box center [1476, 69] width 88 height 11
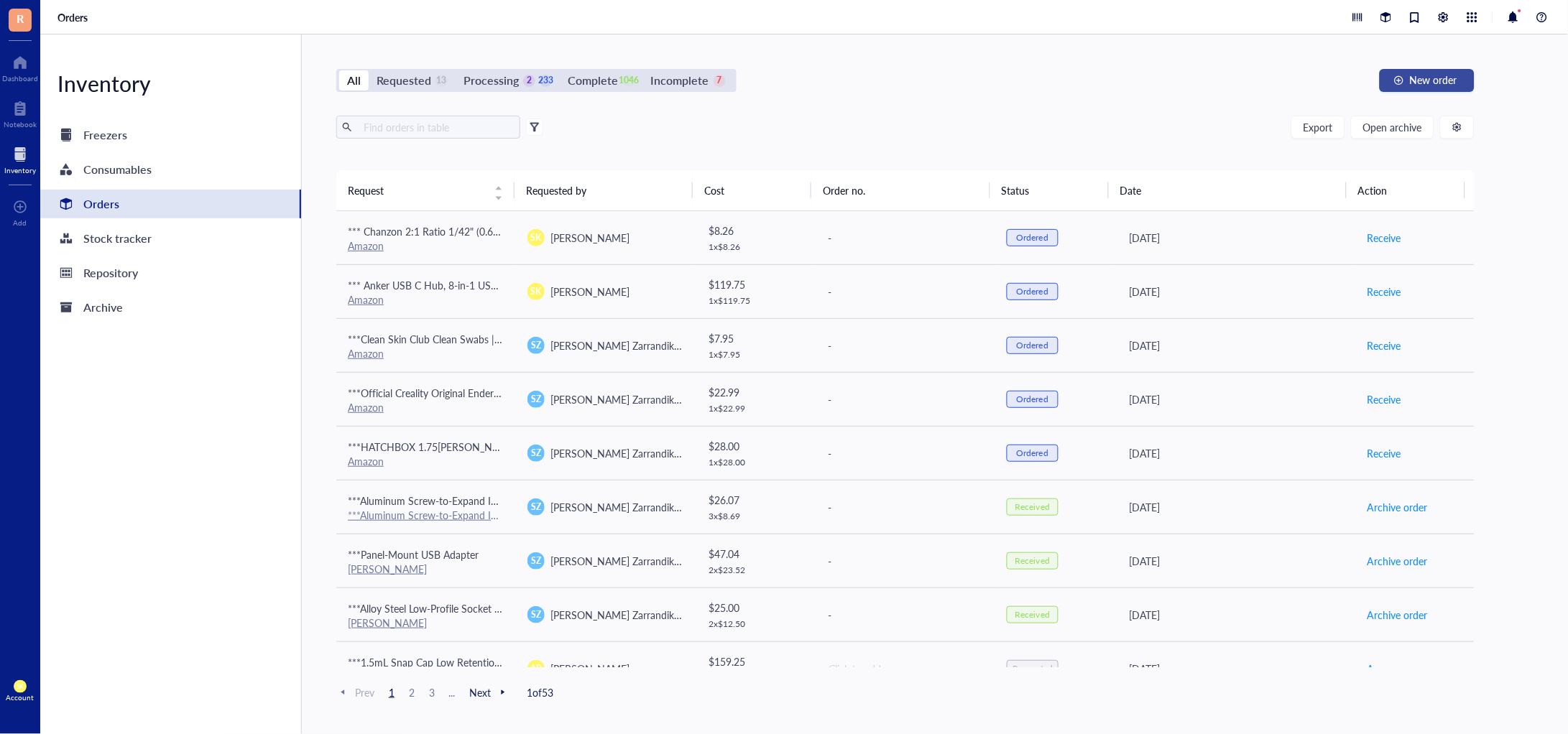
click at [1401, 85] on button "New order" at bounding box center [1427, 80] width 95 height 23
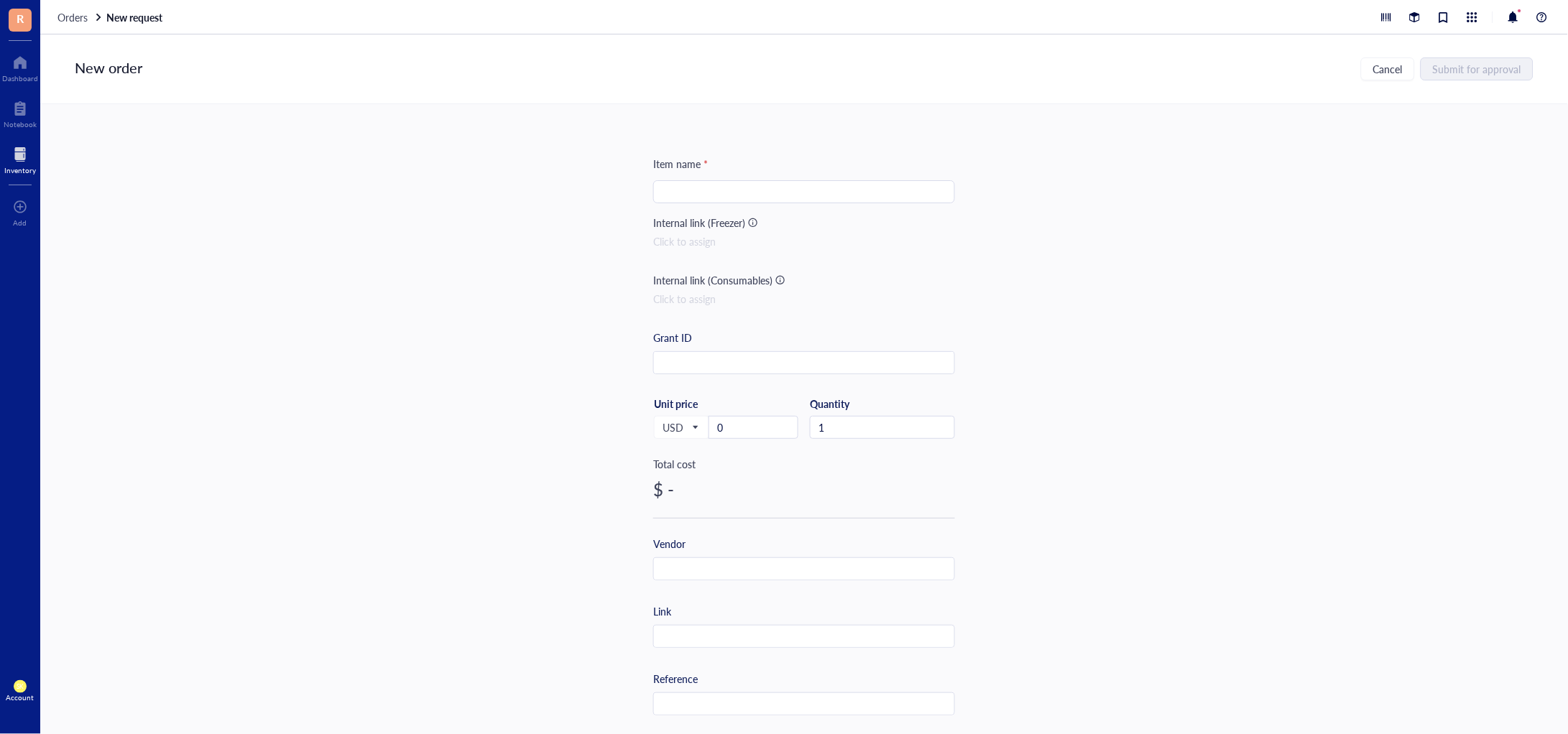
click at [807, 194] on input "search" at bounding box center [804, 192] width 284 height 22
paste input "[PERSON_NAME] Energy Bottles of 99.9+% Pure [MEDICAL_DATA] Industrial Grade IPA…"
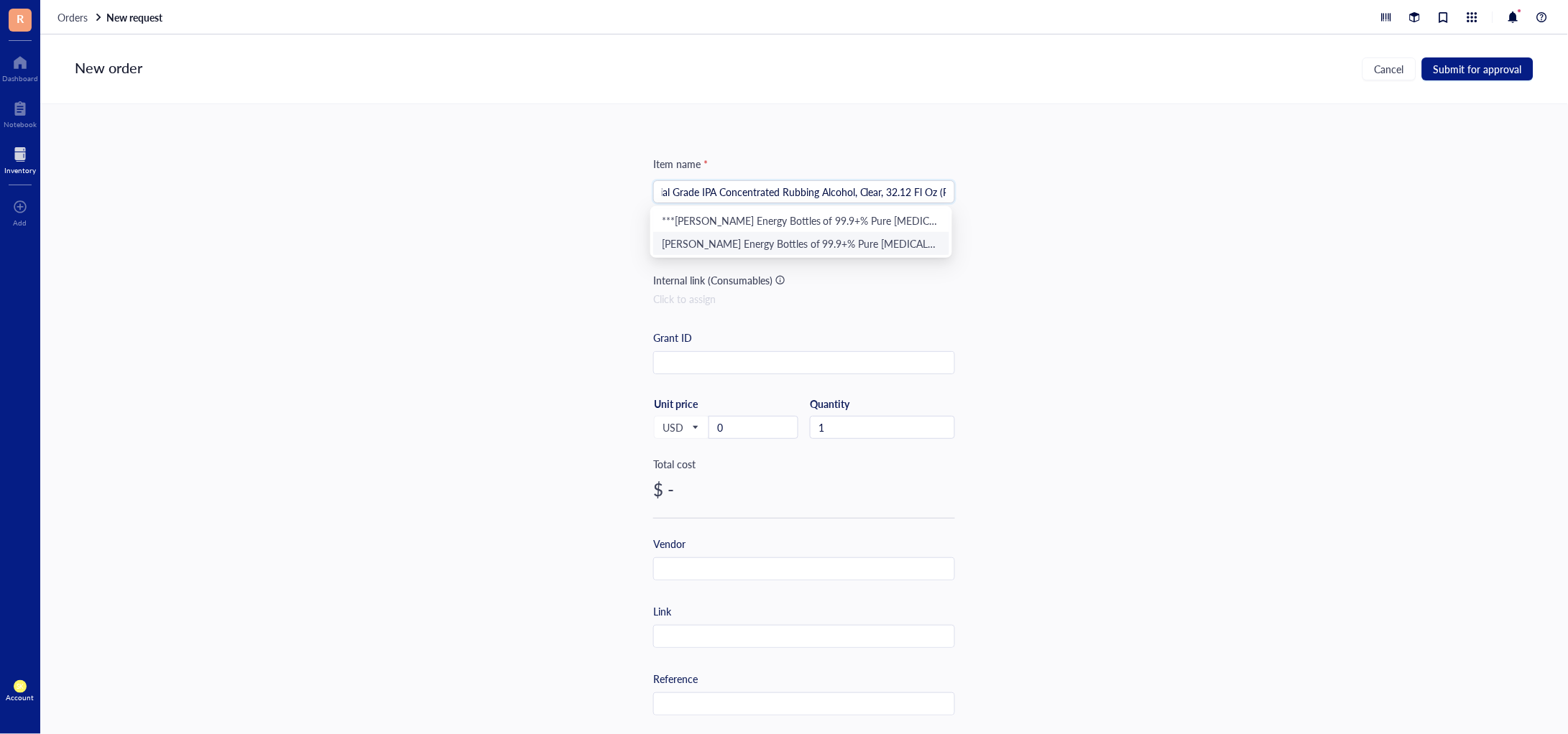
type input "*** [PERSON_NAME] Energy Bottles of 99.9+% Pure [MEDICAL_DATA] Industrial Grade…"
drag, startPoint x: 751, startPoint y: 445, endPoint x: 752, endPoint y: 436, distance: 9.1
click at [751, 439] on div "USD Unit price 0" at bounding box center [725, 427] width 146 height 59
click at [752, 434] on input "0" at bounding box center [753, 427] width 88 height 22
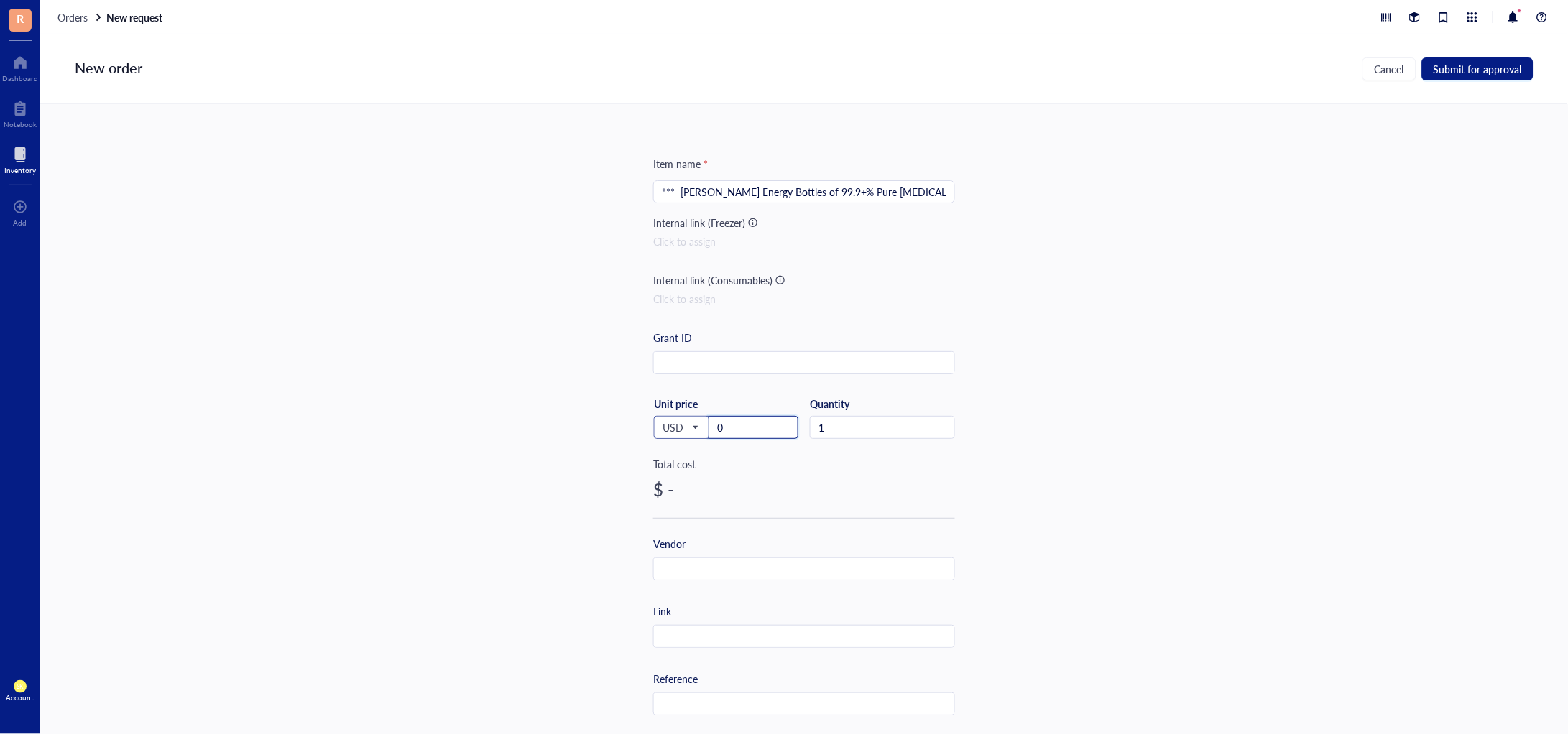
drag, startPoint x: 770, startPoint y: 429, endPoint x: 669, endPoint y: 424, distance: 101.1
click at [669, 424] on div "USD Unit price 0" at bounding box center [725, 427] width 146 height 59
paste input "74.38"
type input "74.38"
click at [762, 555] on div "Vendor" at bounding box center [804, 558] width 302 height 44
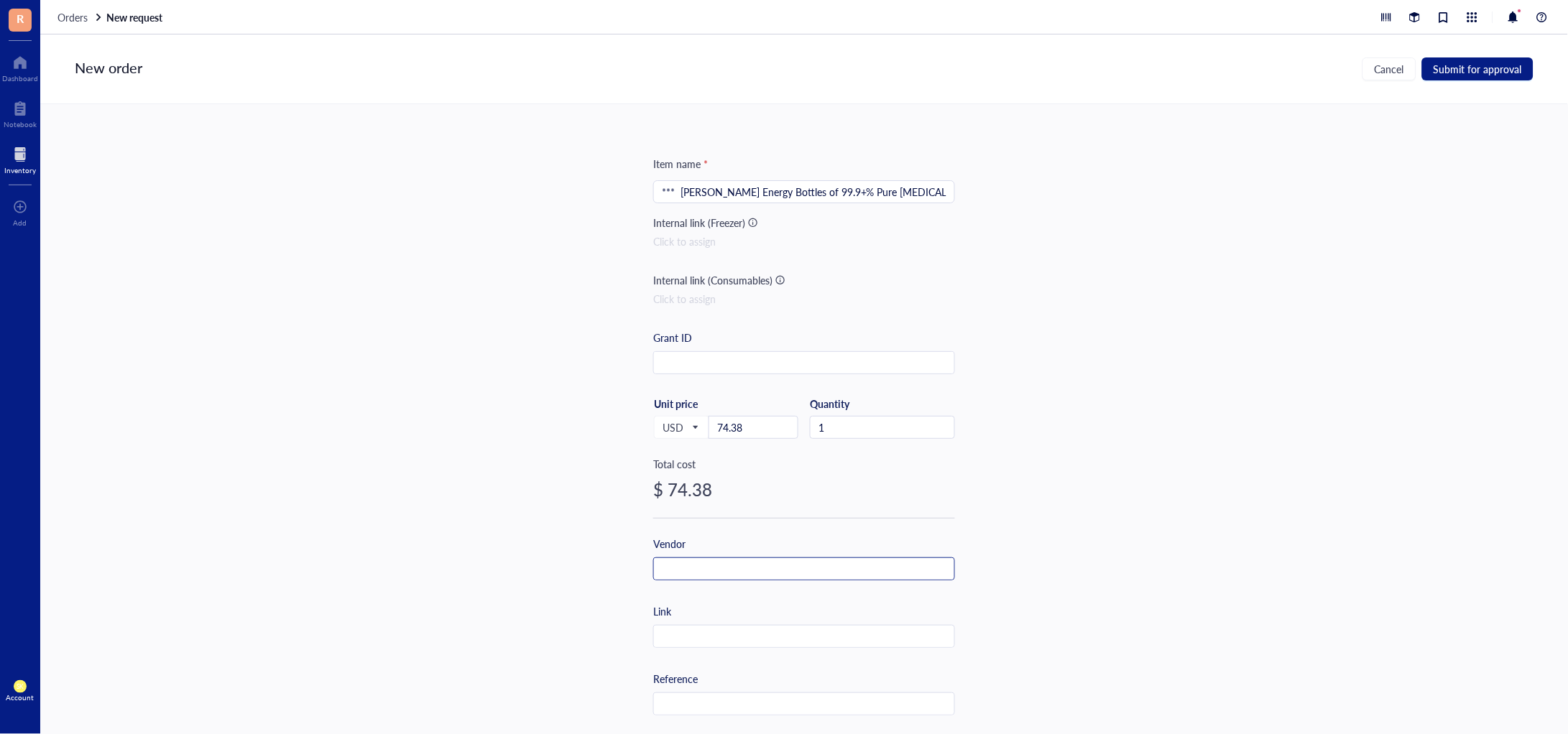
click at [763, 567] on input "text" at bounding box center [804, 569] width 301 height 23
type input "Amazon"
click at [688, 636] on input "text" at bounding box center [804, 637] width 301 height 23
paste input "[URL][DOMAIN_NAME]"
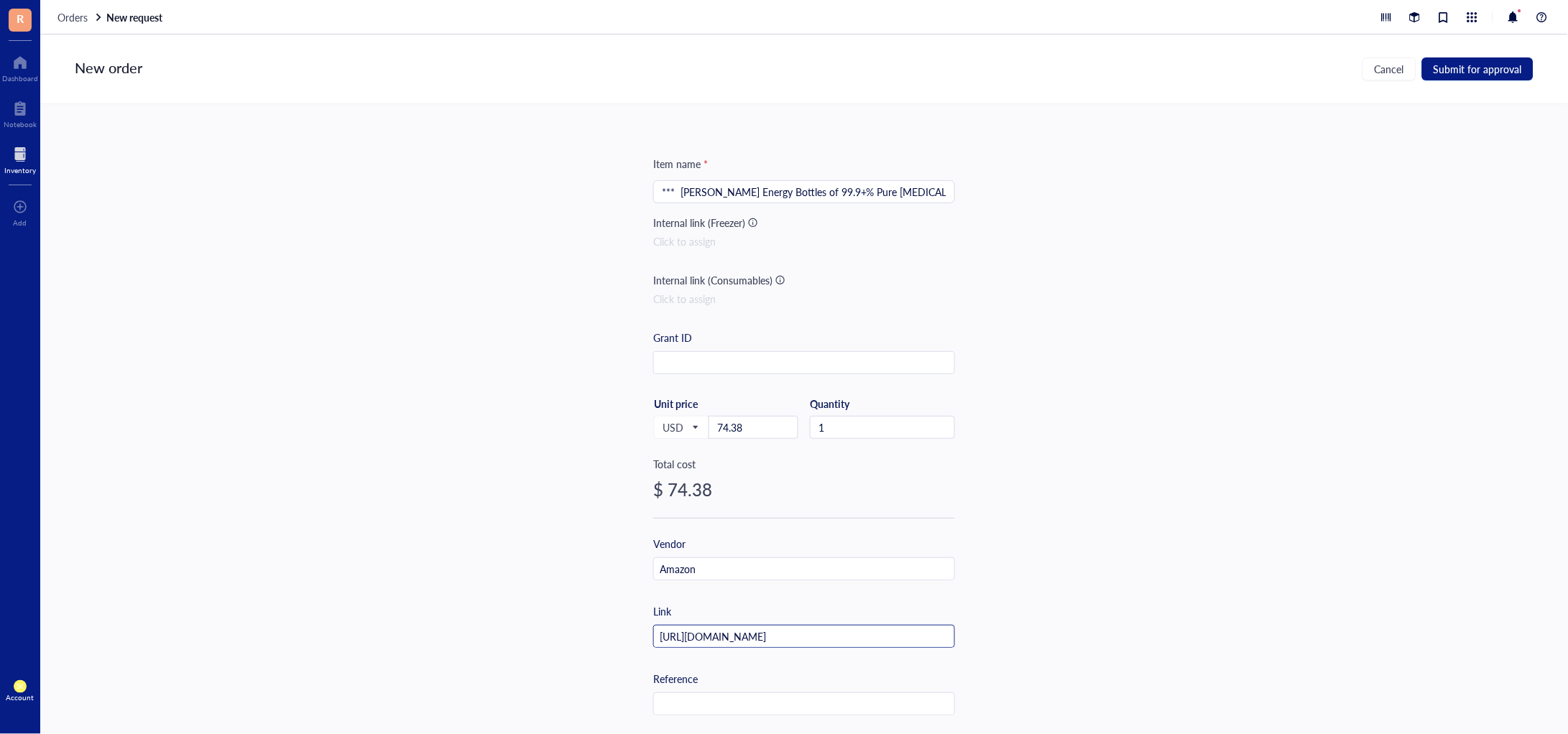
type input "[URL][DOMAIN_NAME]"
click at [1273, 296] on div "Item name * *** [PERSON_NAME] Energy Bottles of 99.9+% Pure [MEDICAL_DATA] Indu…" at bounding box center [804, 419] width 1527 height 630
click at [1463, 64] on span "Submit for approval" at bounding box center [1476, 69] width 88 height 11
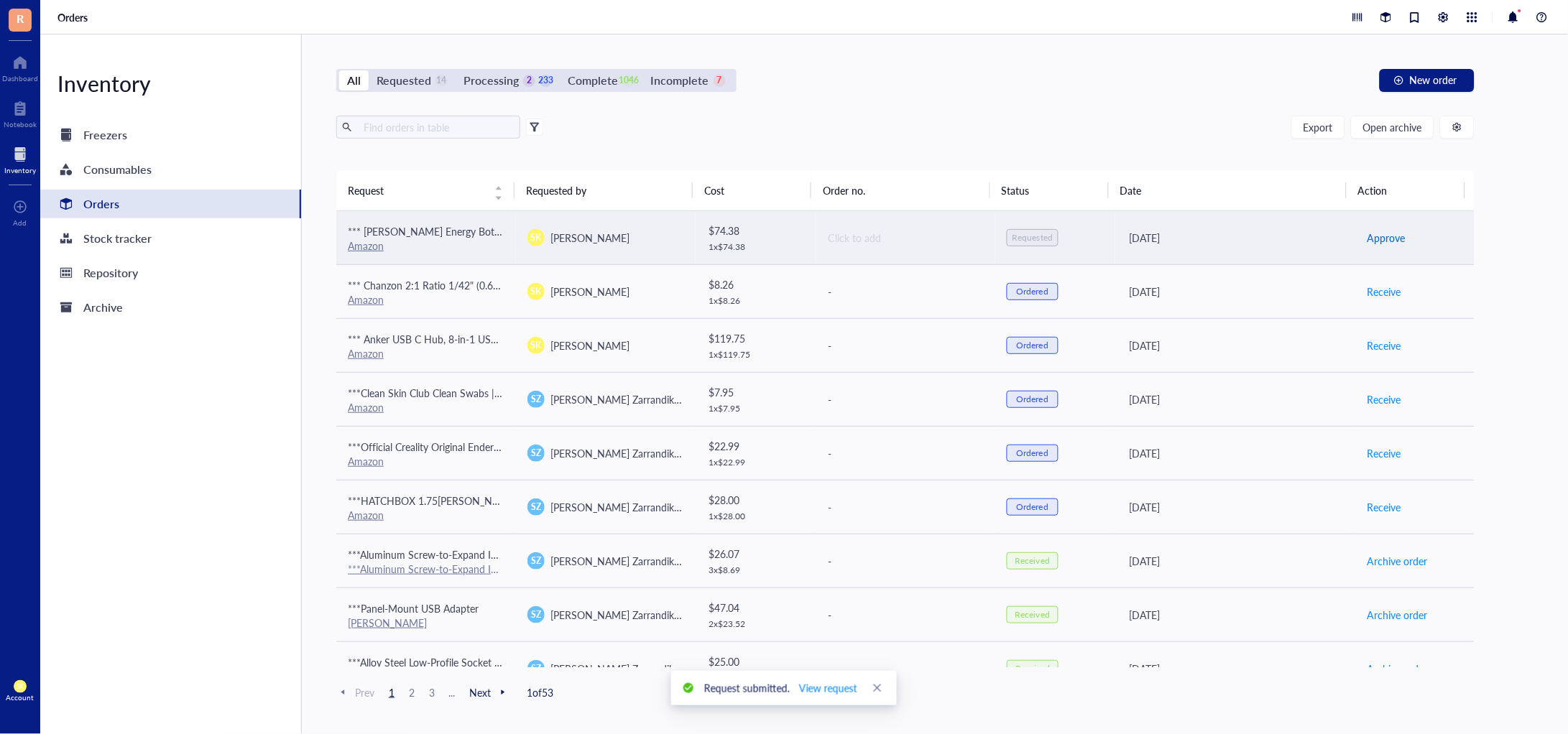
click at [1368, 236] on span "Approve" at bounding box center [1386, 238] width 38 height 16
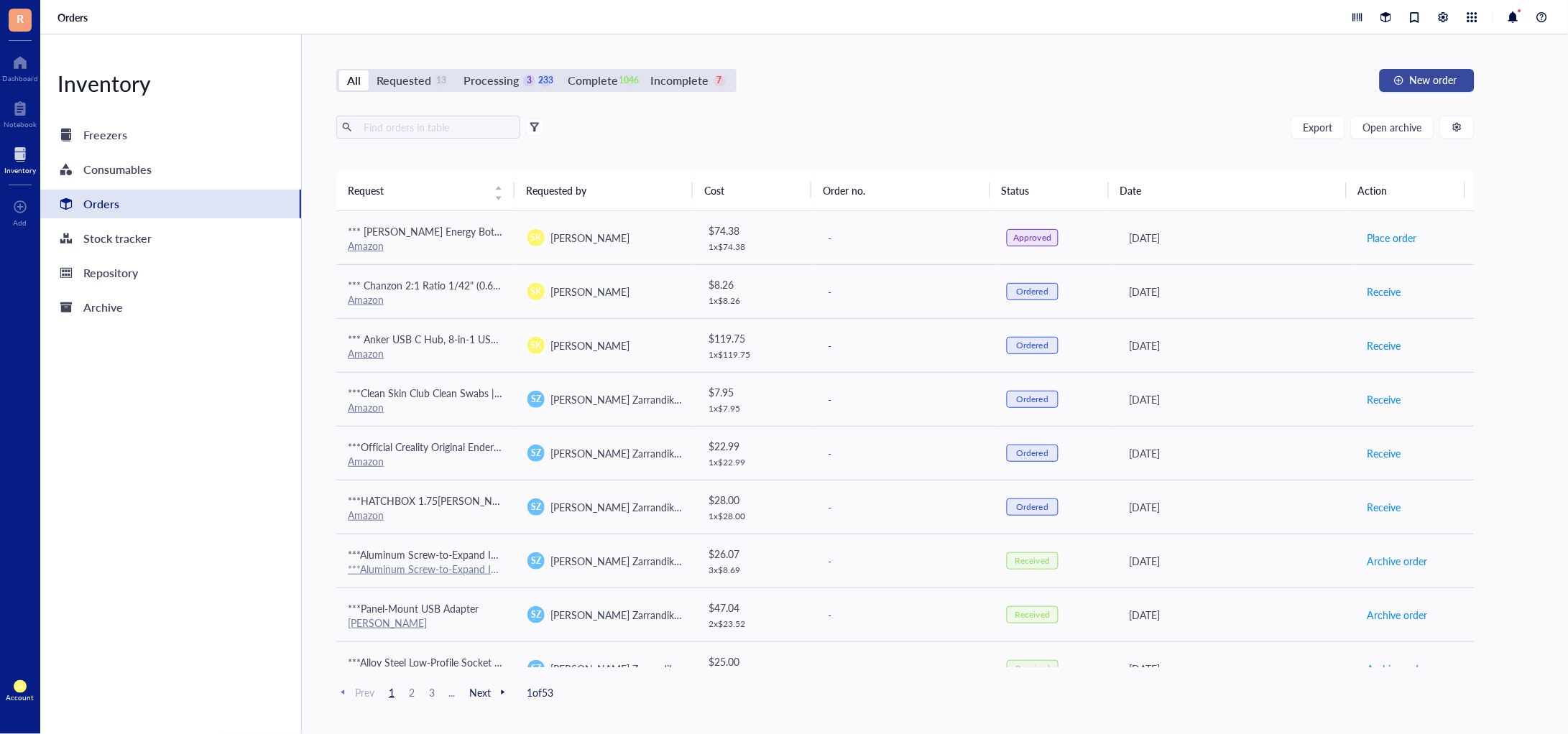
click at [1447, 82] on span "New order" at bounding box center [1433, 79] width 47 height 11
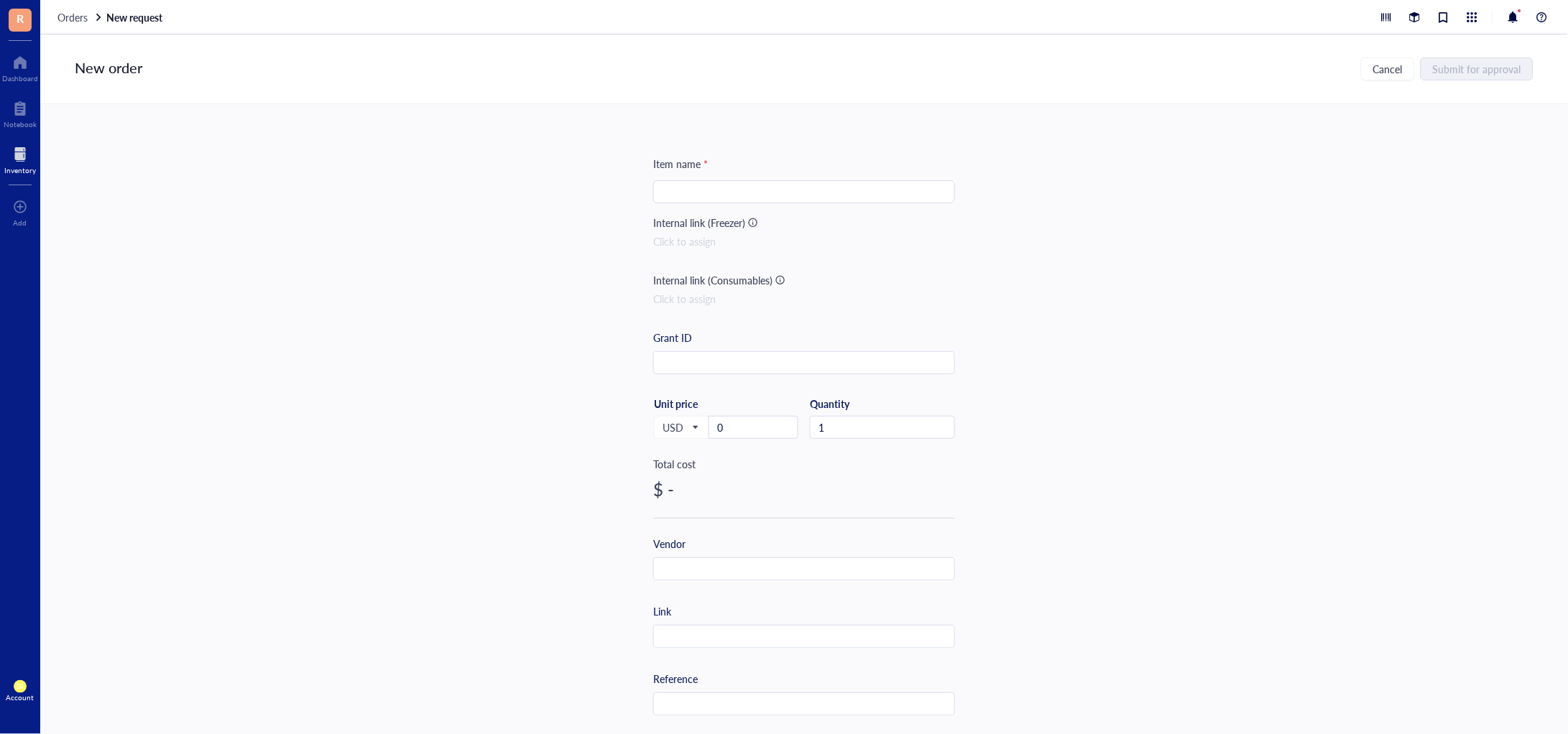
click at [745, 205] on div "Item name * Internal link (Freezer) Click to assign Internal link (Consumables)…" at bounding box center [804, 554] width 302 height 795
click at [743, 200] on input "search" at bounding box center [804, 192] width 284 height 22
paste input "Ultrasac Contractor Trash Bags - (50 Pack/w Ties) - Heavy Duty 3 MIL Thick, 39"…"
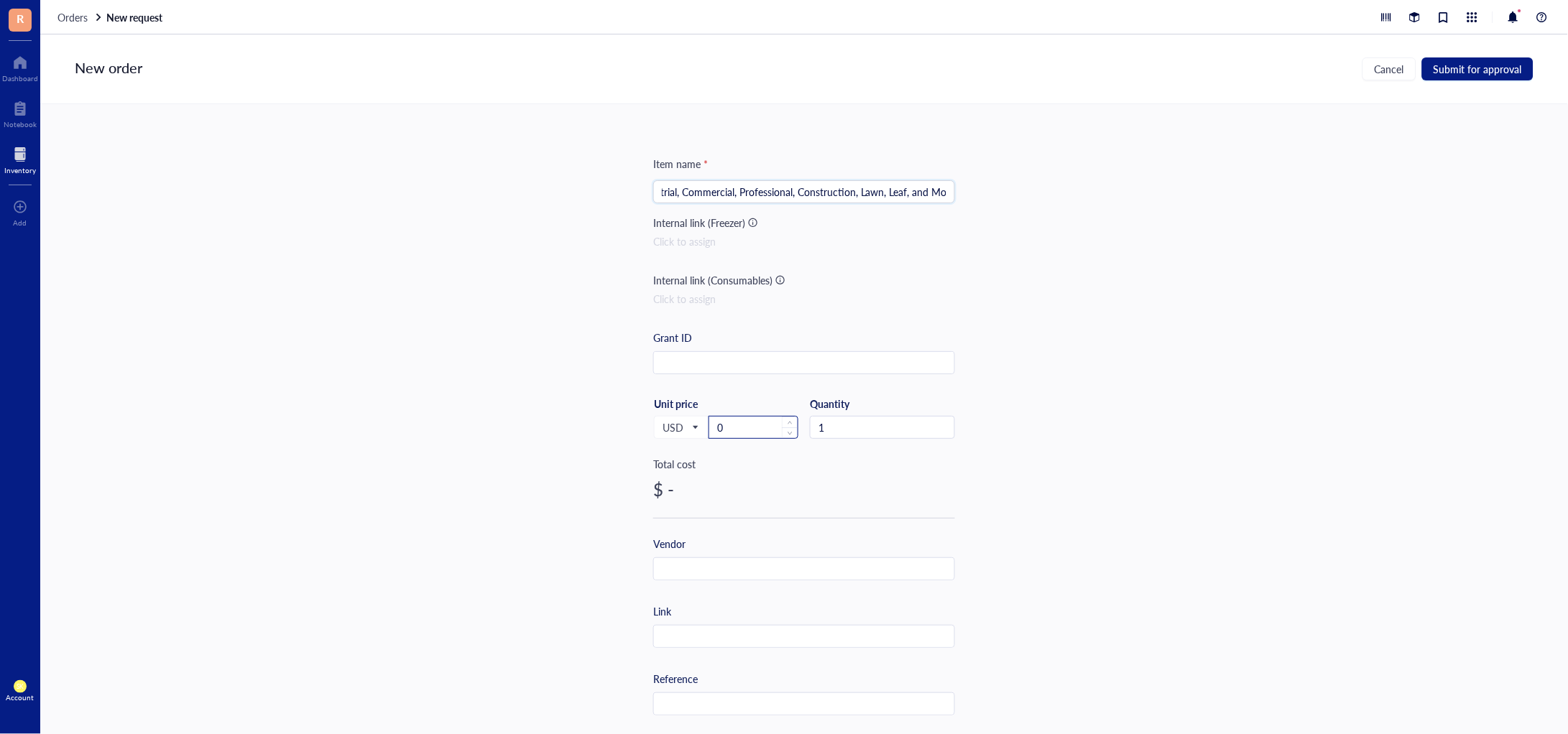
type input "*** Ultrasac Contractor Trash Bags - (50 Pack/w Ties) - Heavy Duty 3 MIL Thick,…"
click at [747, 417] on div "0" at bounding box center [753, 427] width 88 height 22
drag, startPoint x: 765, startPoint y: 424, endPoint x: 683, endPoint y: 424, distance: 82.0
click at [683, 424] on div "USD Unit price 0" at bounding box center [725, 427] width 146 height 59
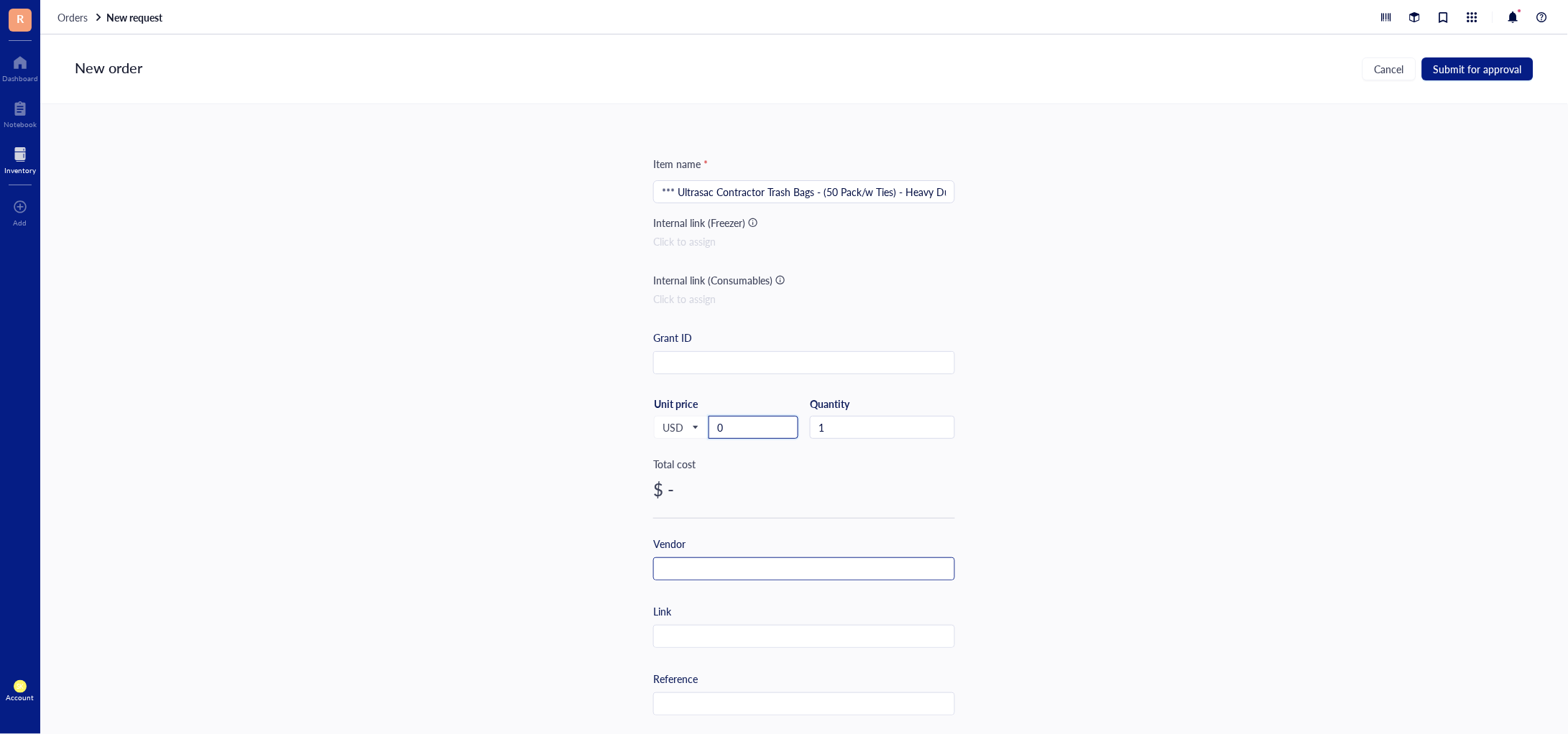
paste input "31.33"
type input "31.33"
click at [752, 579] on input "text" at bounding box center [804, 569] width 301 height 23
type input "Amazon"
click at [776, 639] on input "text" at bounding box center [804, 637] width 301 height 23
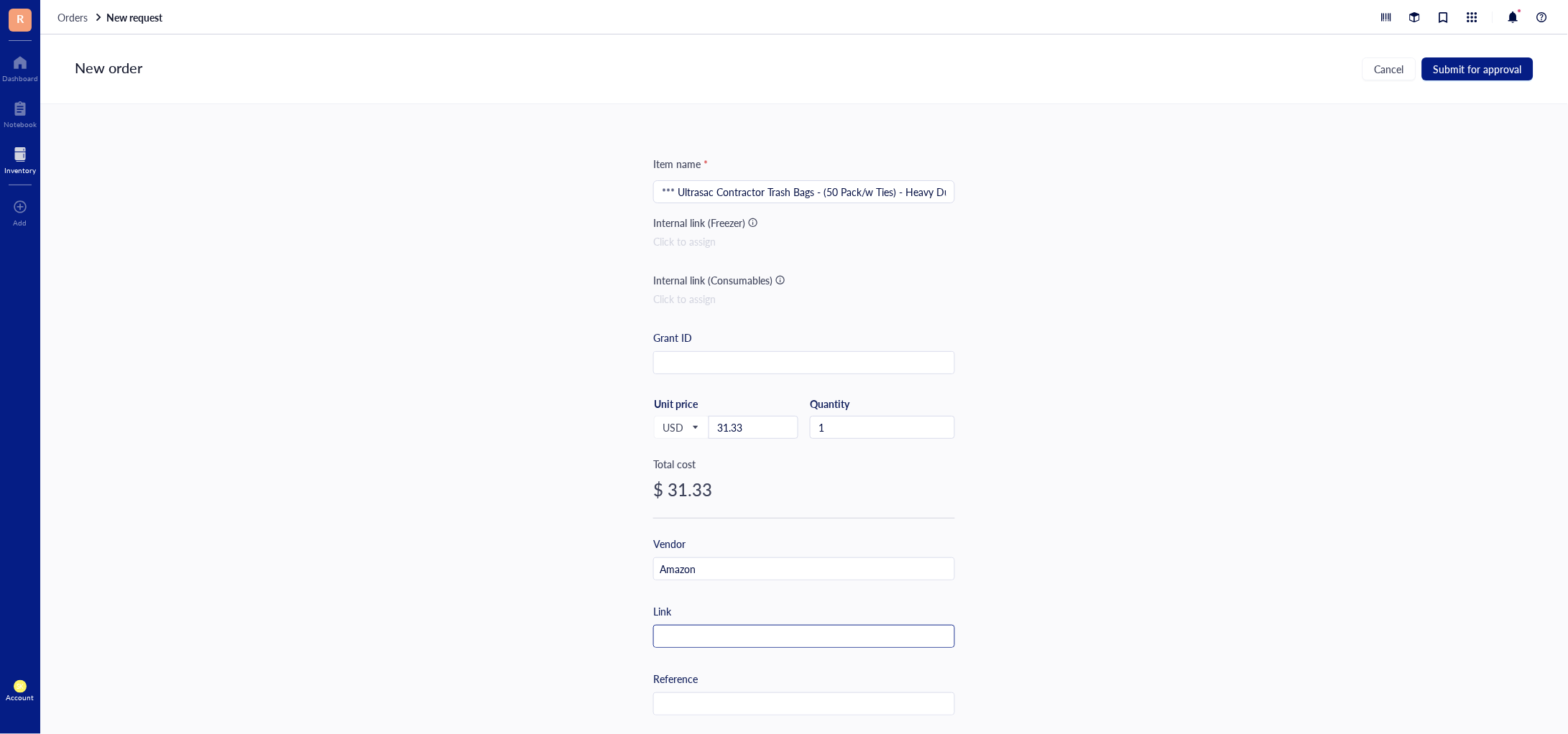
paste input "[URL][DOMAIN_NAME]"
type input "[URL][DOMAIN_NAME]"
click at [1179, 427] on div "Item name * *** Ultrasac Contractor Trash Bags - (50 Pack/w Ties) - Heavy Duty …" at bounding box center [804, 419] width 1527 height 630
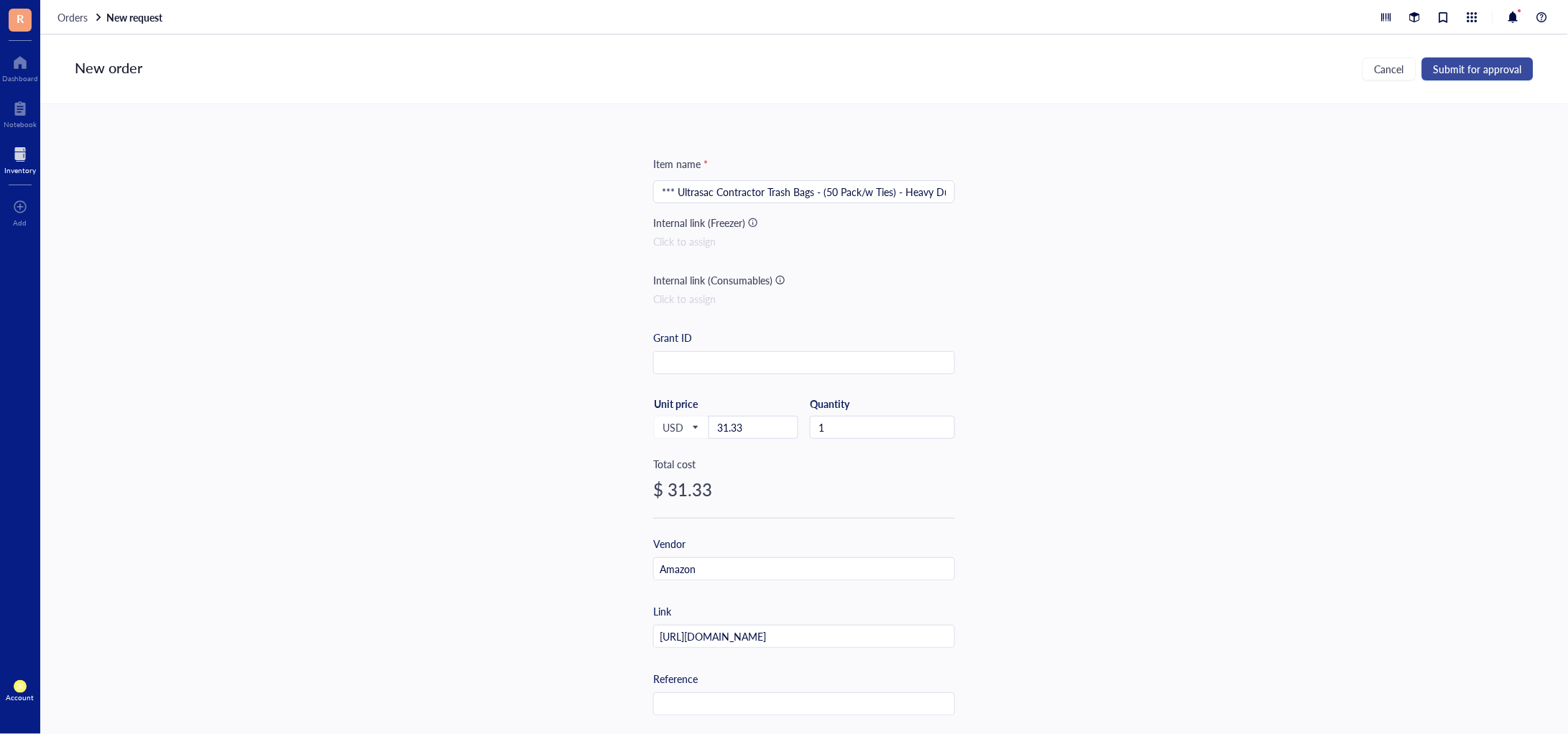
click at [1444, 68] on span "Submit for approval" at bounding box center [1476, 69] width 88 height 11
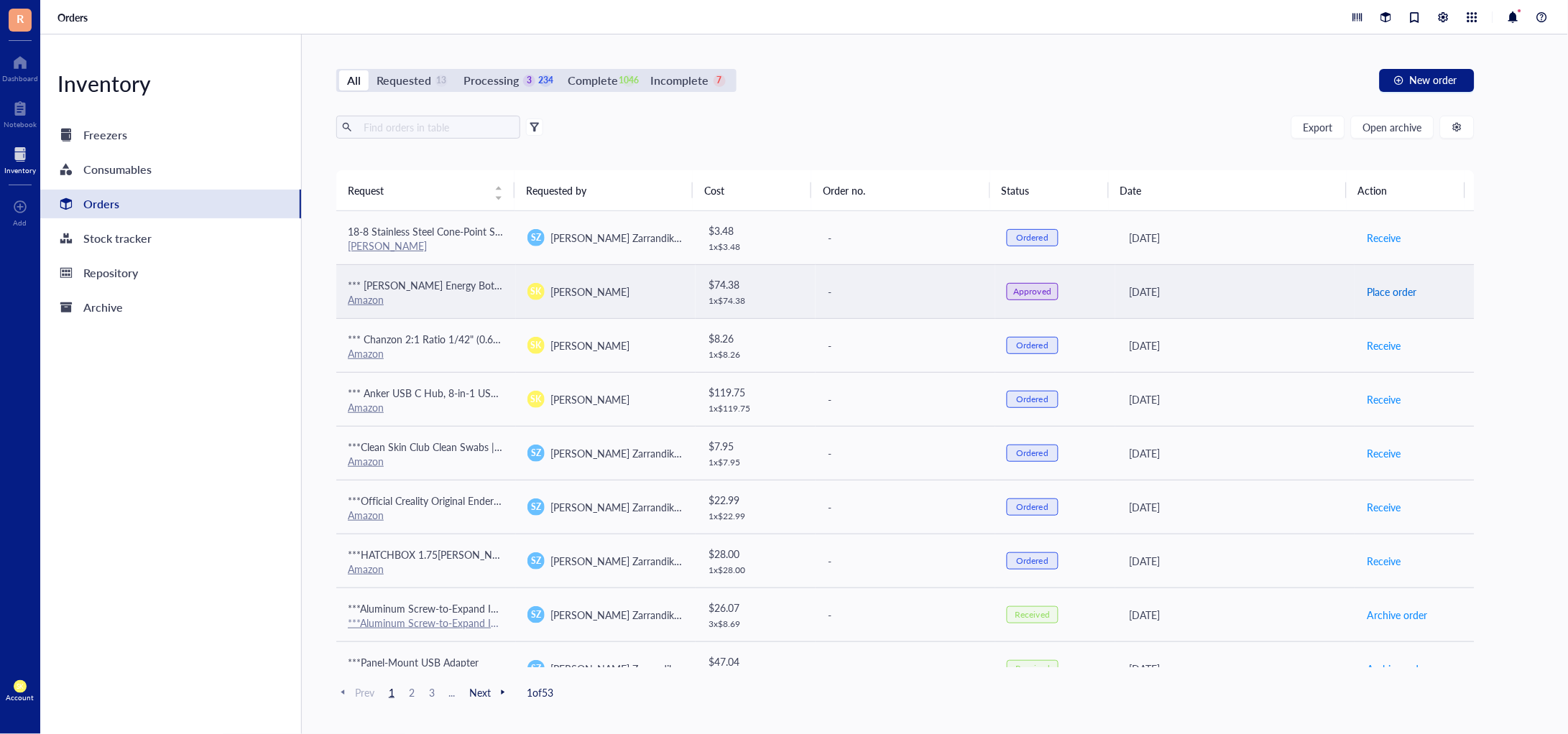
click at [1367, 290] on span "Place order" at bounding box center [1391, 292] width 50 height 16
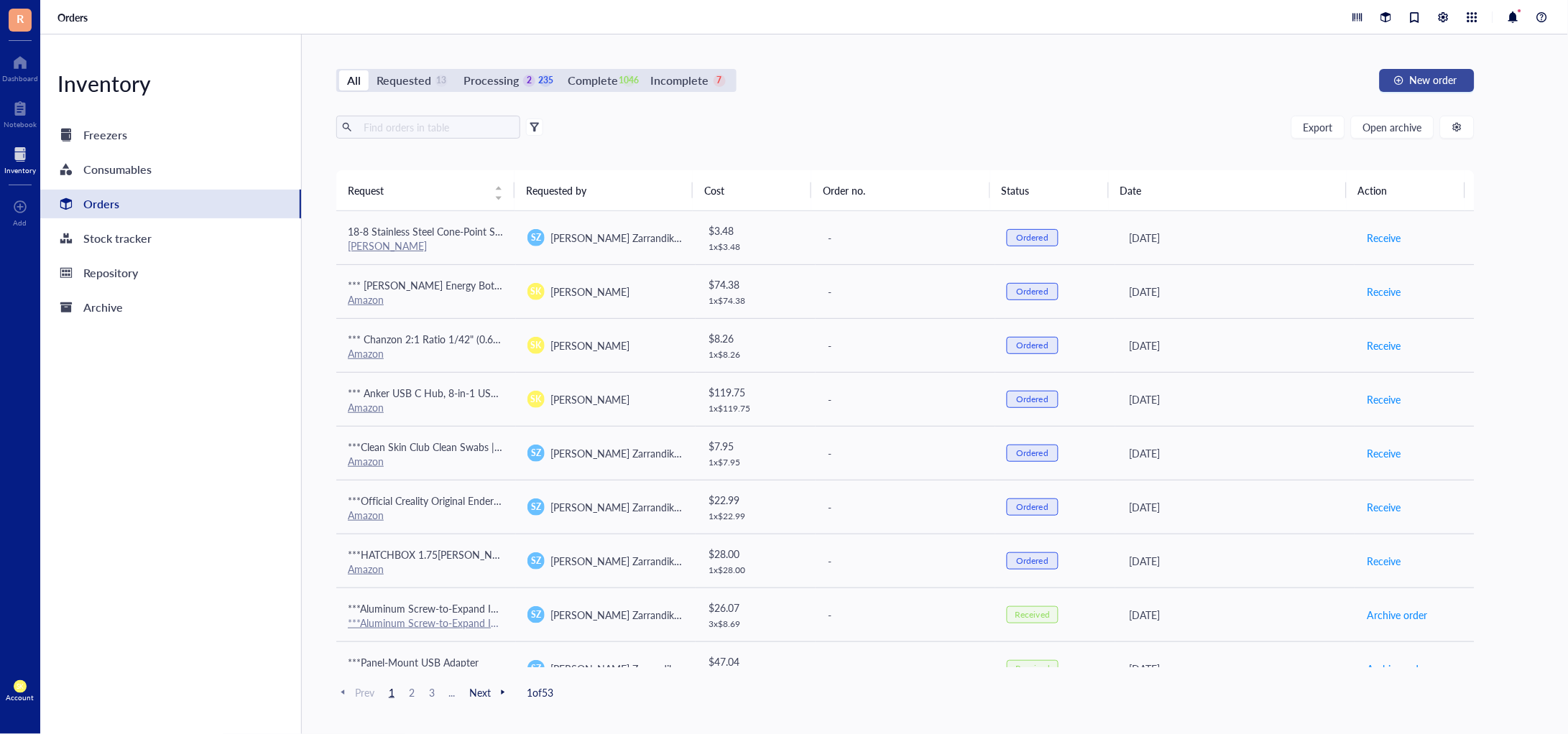
click at [1406, 79] on button "New order" at bounding box center [1427, 80] width 95 height 23
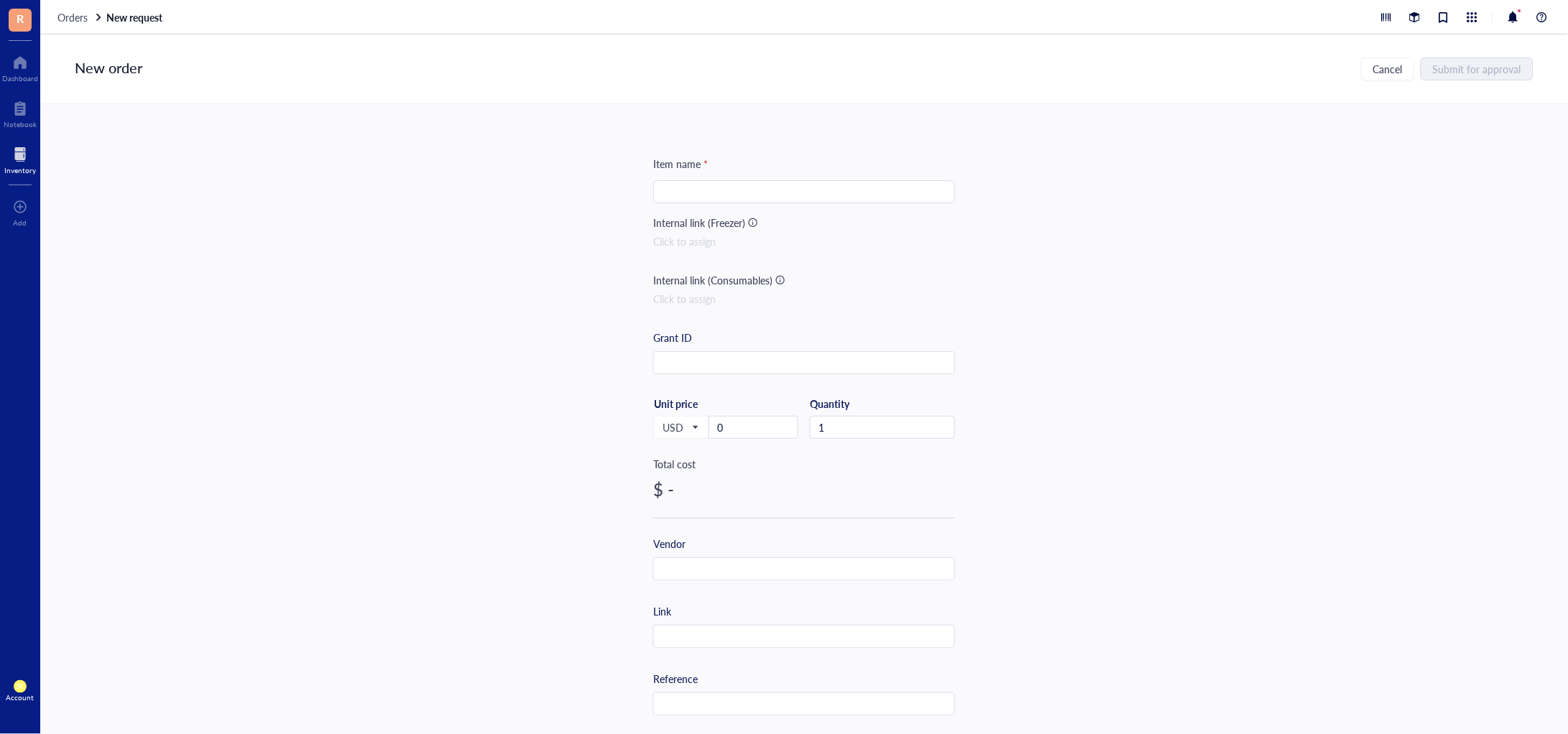
click at [838, 185] on input "search" at bounding box center [804, 192] width 284 height 22
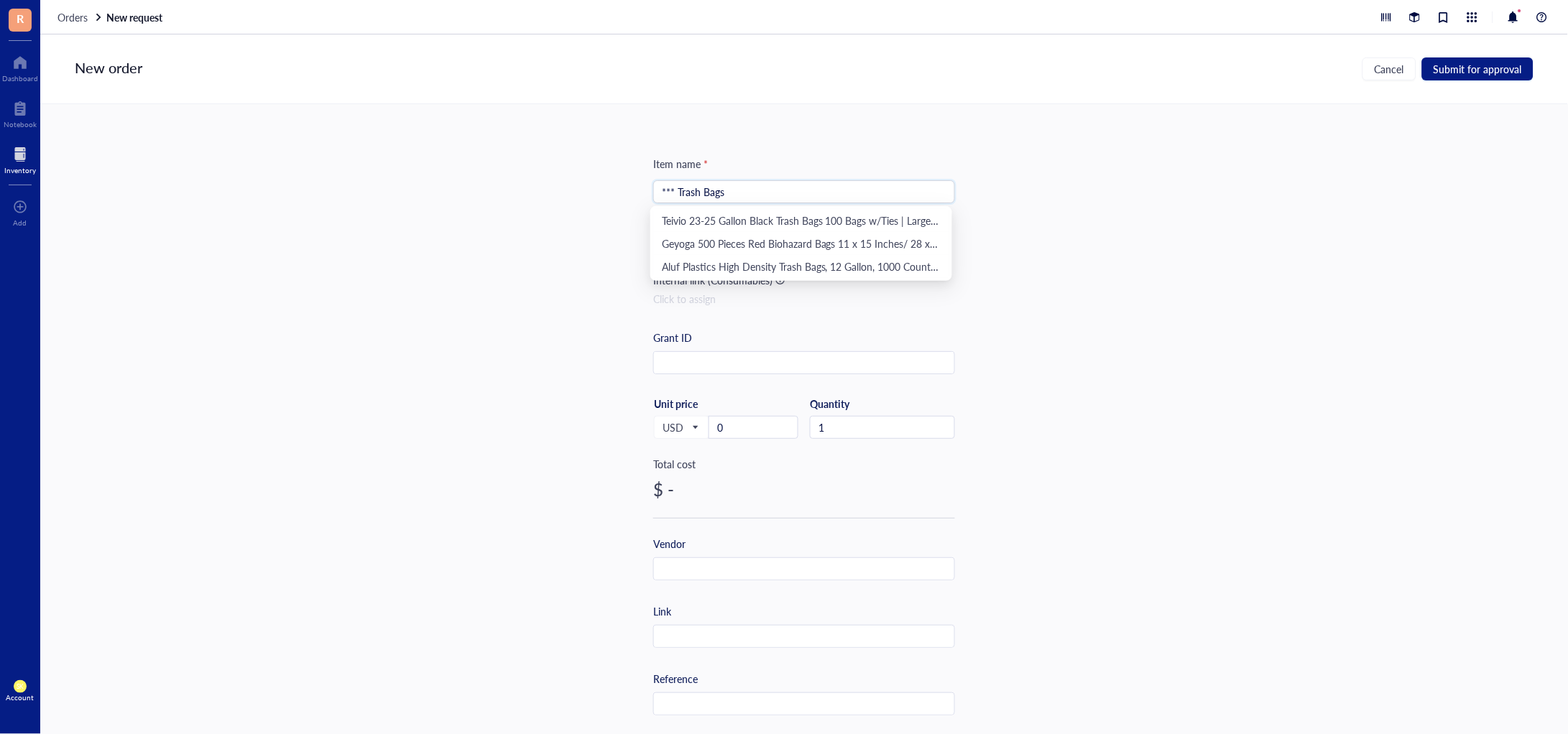
type input "*** Trash Bags"
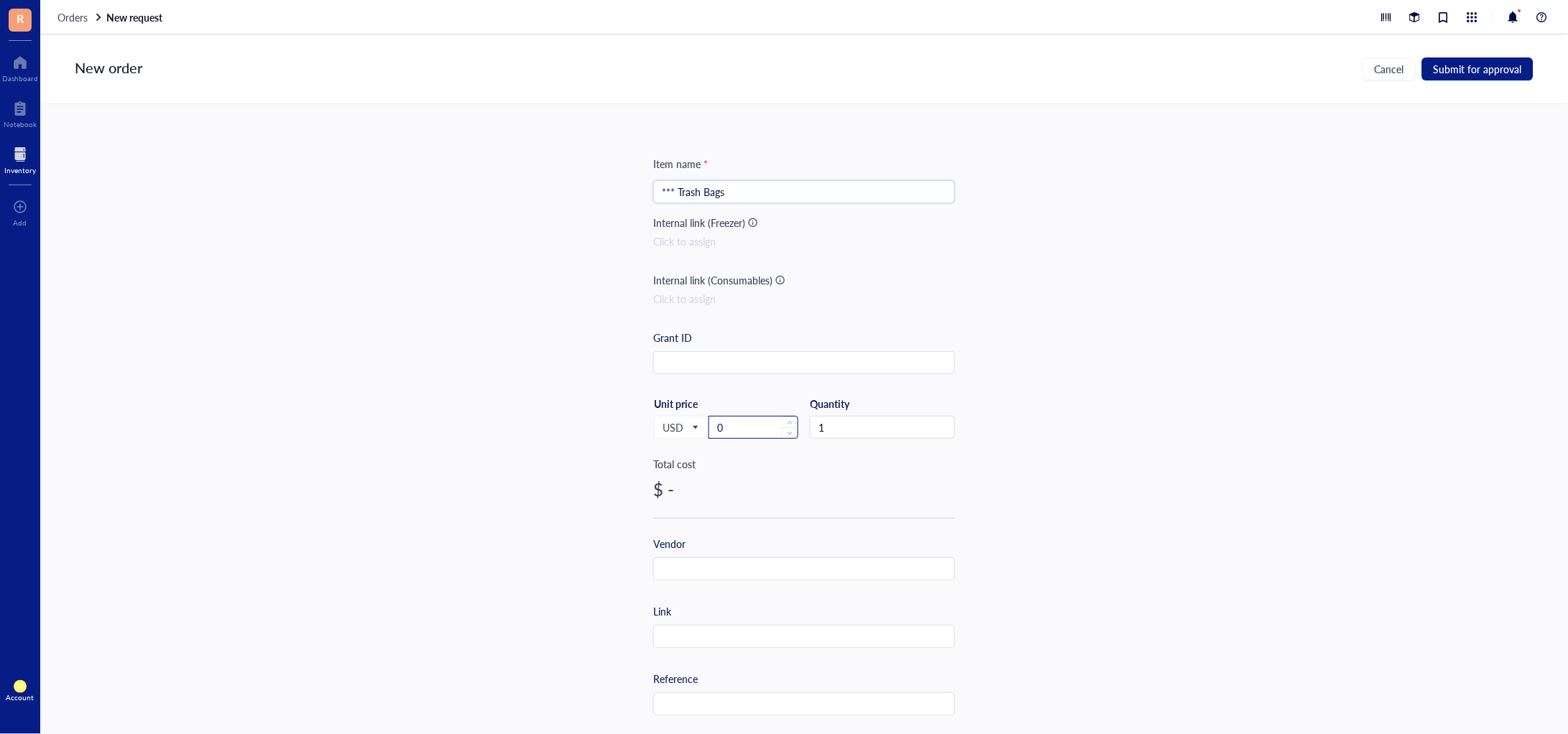
click at [749, 419] on div "0" at bounding box center [753, 427] width 88 height 22
drag, startPoint x: 746, startPoint y: 426, endPoint x: 657, endPoint y: 416, distance: 89.6
click at [657, 417] on div "USD Unit price 0" at bounding box center [725, 427] width 146 height 59
paste input "31.33"
type input "31.33"
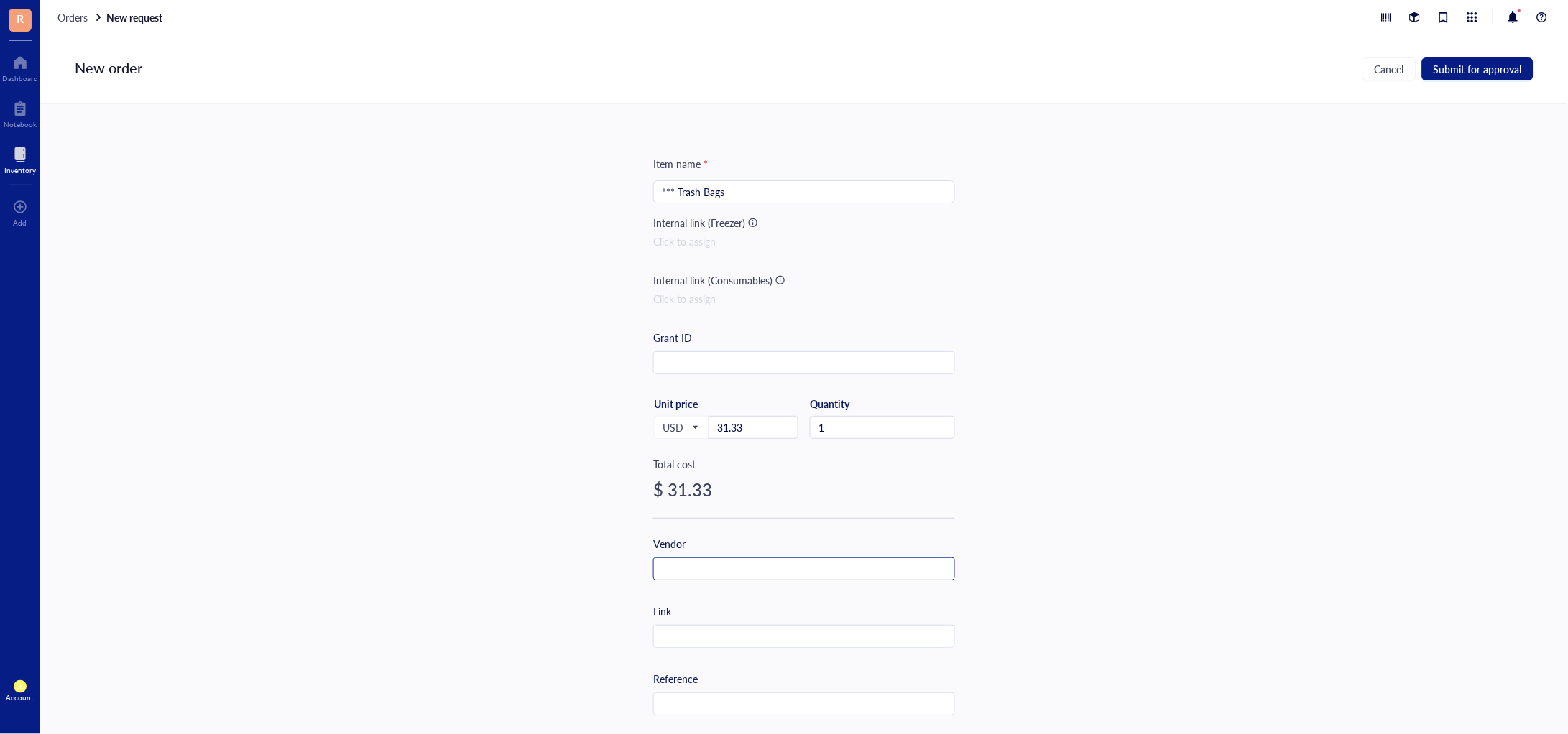
click at [749, 571] on input "text" at bounding box center [804, 569] width 301 height 23
type input "Amazon"
click at [799, 627] on input "text" at bounding box center [804, 637] width 301 height 23
paste input "[URL][DOMAIN_NAME]"
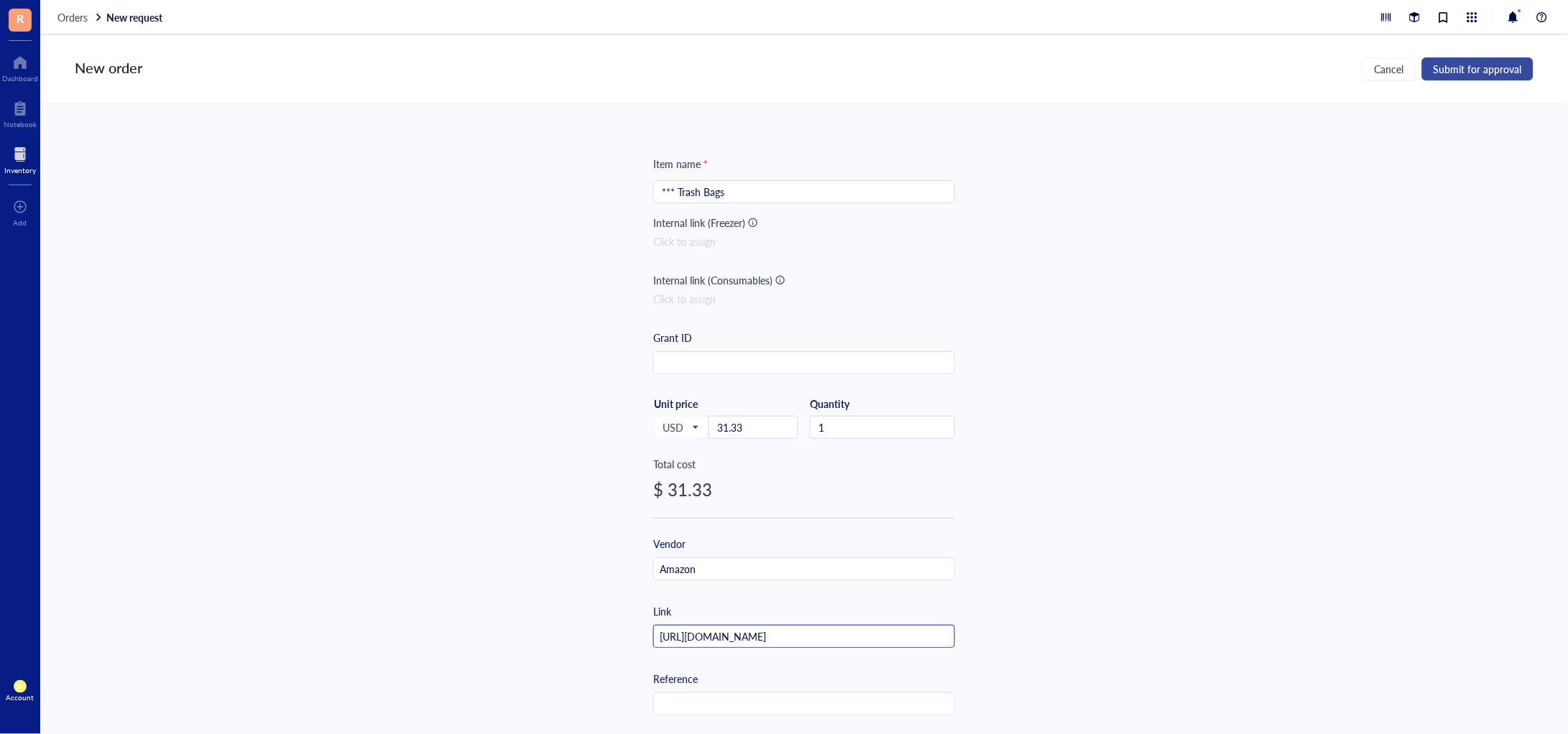
type input "[URL][DOMAIN_NAME]"
click at [1503, 59] on button "Submit for approval" at bounding box center [1477, 69] width 112 height 23
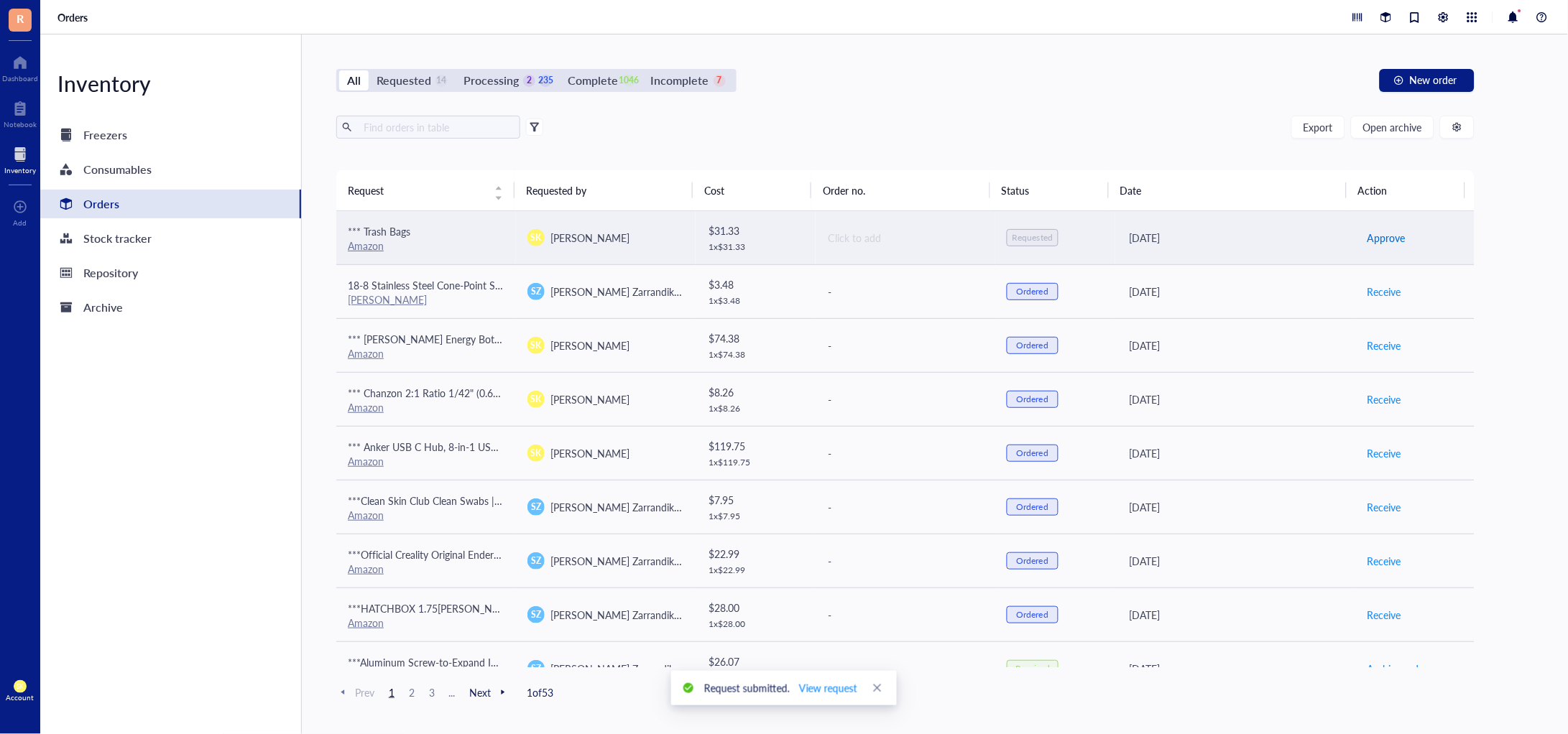
click at [1384, 239] on span "Approve" at bounding box center [1386, 238] width 38 height 16
click at [1372, 237] on span "Place order" at bounding box center [1391, 238] width 50 height 16
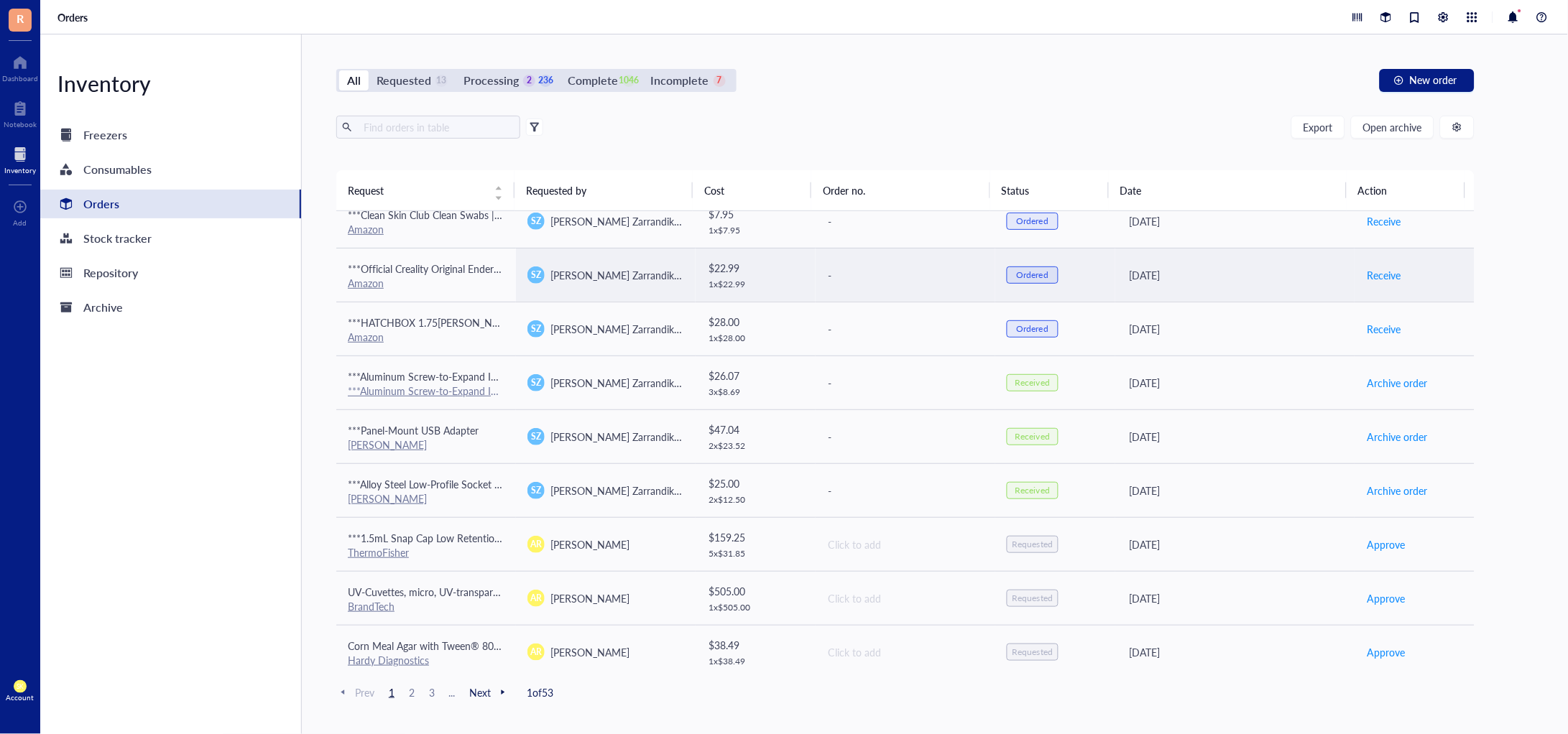
scroll to position [894, 0]
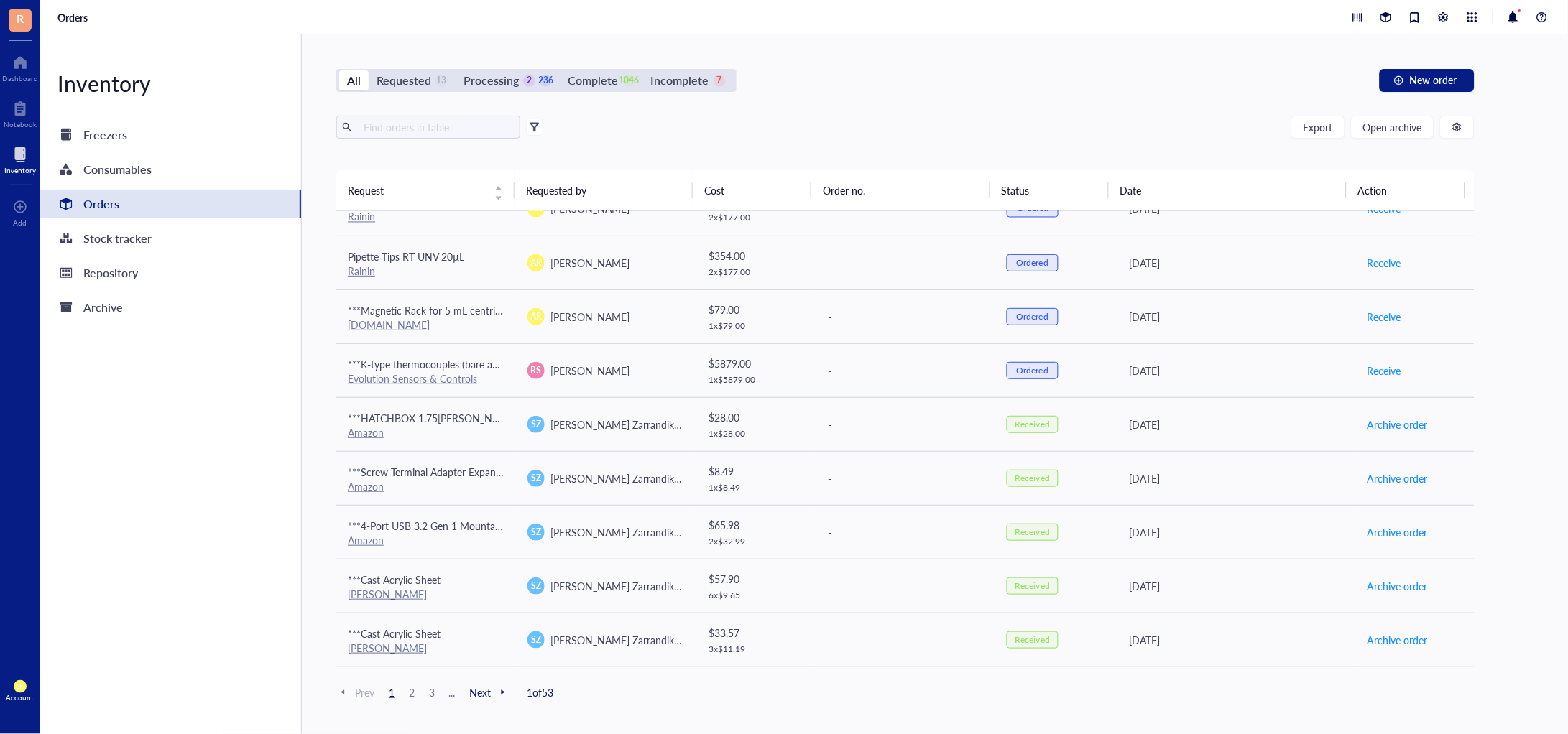
click at [1100, 104] on div "All Requested 13 Processing 2 236 Complete 1046 Incomplete 7 New order Export O…" at bounding box center [905, 384] width 1207 height 700
